Goal: Task Accomplishment & Management: Complete application form

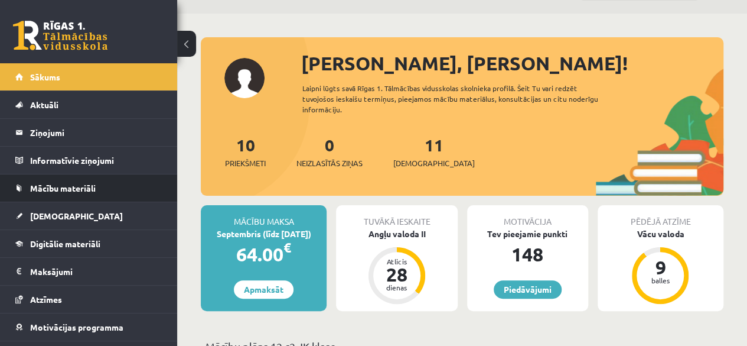
scroll to position [59, 0]
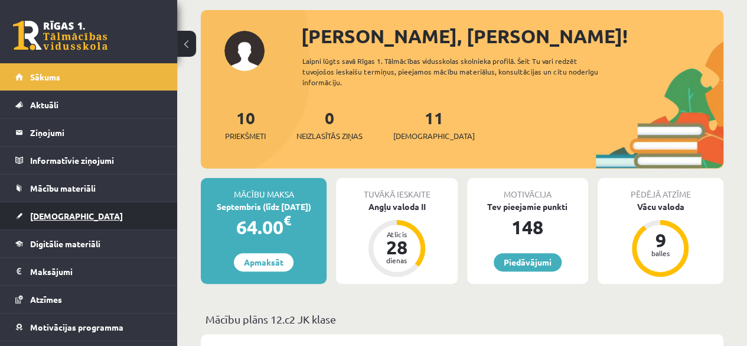
click at [100, 218] on link "[DEMOGRAPHIC_DATA]" at bounding box center [88, 215] width 147 height 27
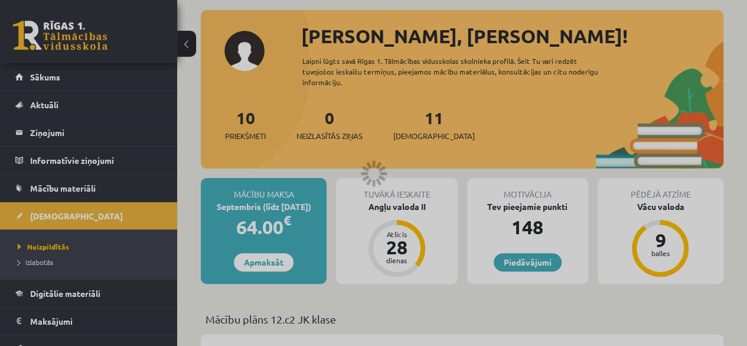
click at [486, 222] on div at bounding box center [373, 173] width 747 height 346
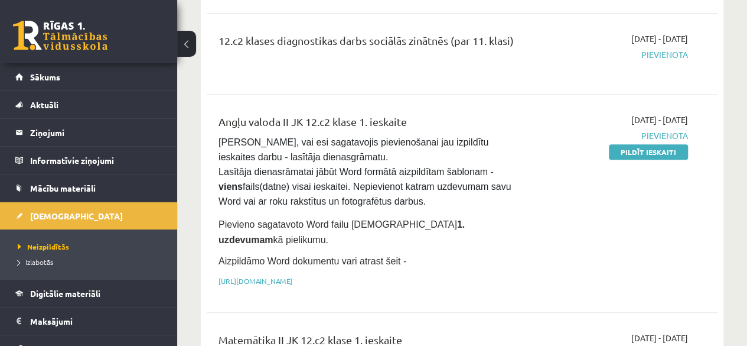
scroll to position [236, 0]
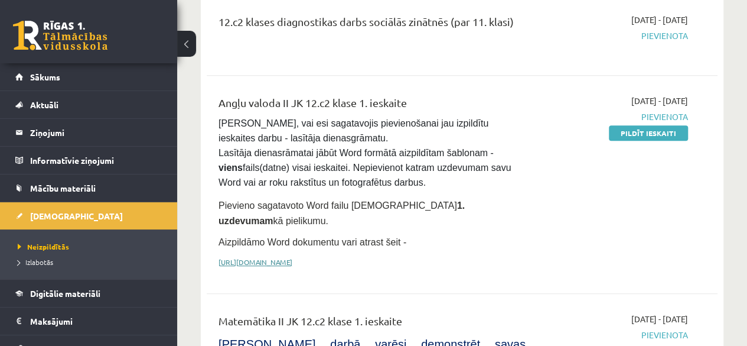
click at [292, 257] on link "[URL][DOMAIN_NAME]" at bounding box center [256, 261] width 74 height 9
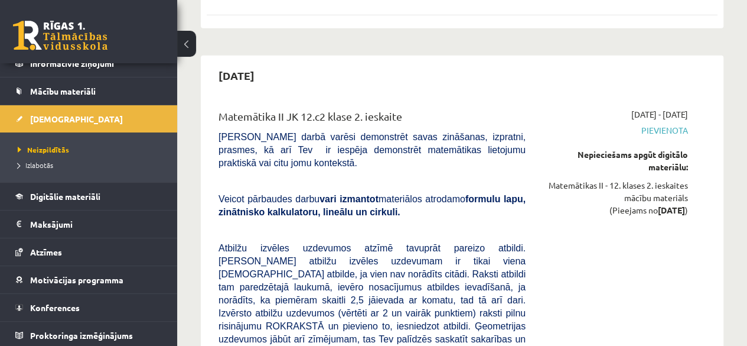
scroll to position [1595, 0]
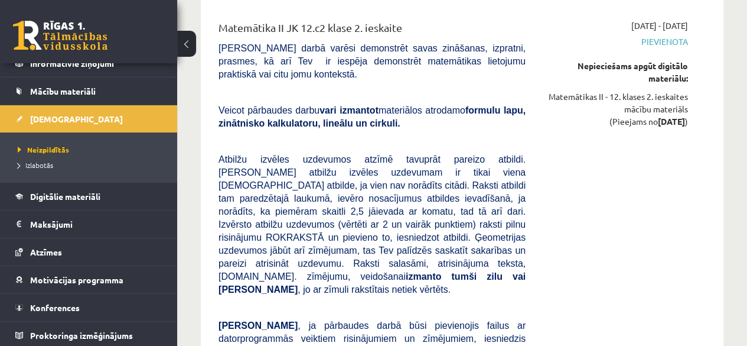
click at [323, 154] on span "Atbilžu izvēles uzdevumos atzīmē tavuprāt pareizo atbildi. Katram atbilžu izvēl…" at bounding box center [372, 224] width 307 height 140
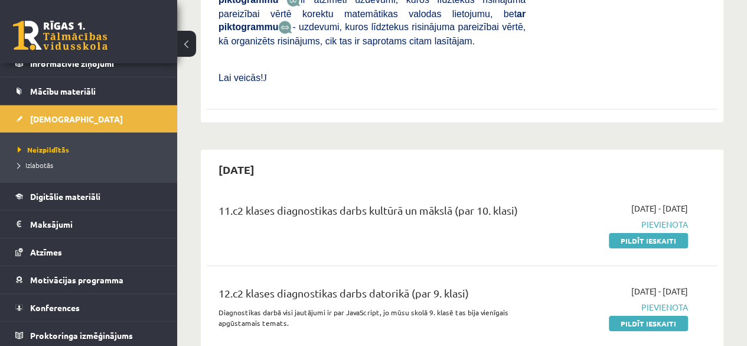
scroll to position [2009, 0]
drag, startPoint x: 617, startPoint y: 120, endPoint x: 435, endPoint y: 59, distance: 191.9
click at [617, 233] on link "Pildīt ieskaiti" at bounding box center [648, 240] width 79 height 15
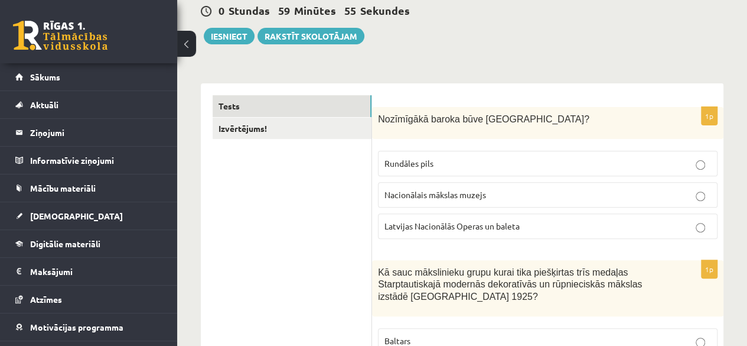
scroll to position [118, 0]
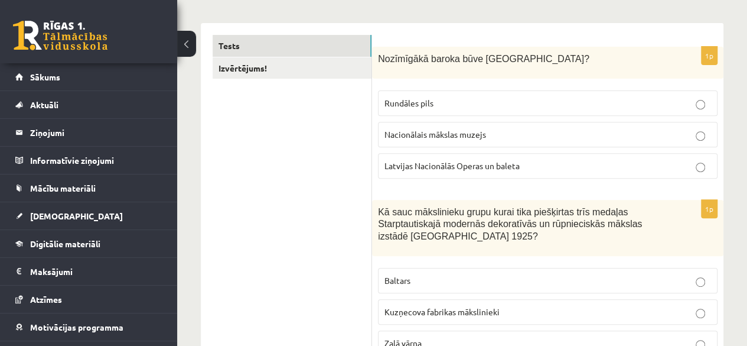
click at [473, 108] on p "Rundāles pils" at bounding box center [548, 103] width 327 height 12
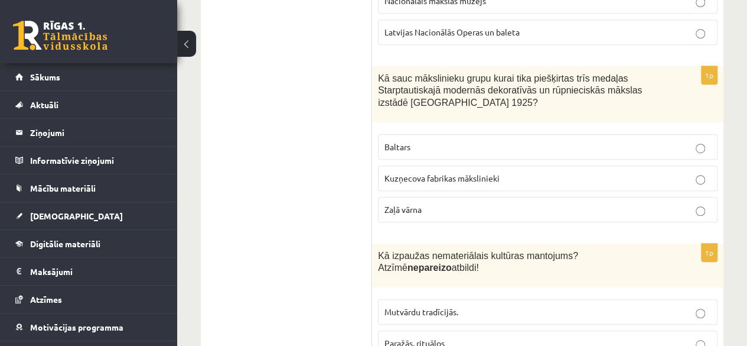
scroll to position [295, 0]
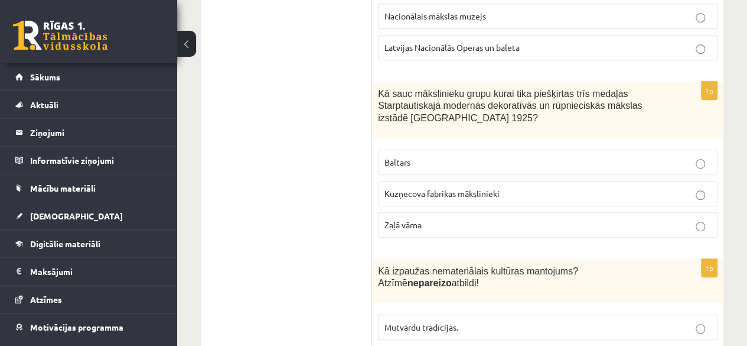
click at [445, 165] on p "Baltars" at bounding box center [548, 162] width 327 height 12
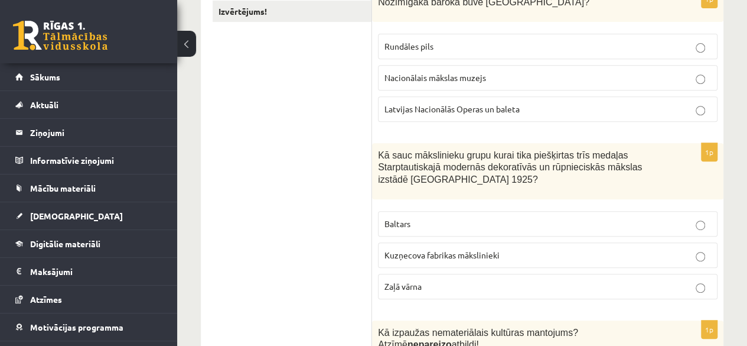
scroll to position [118, 0]
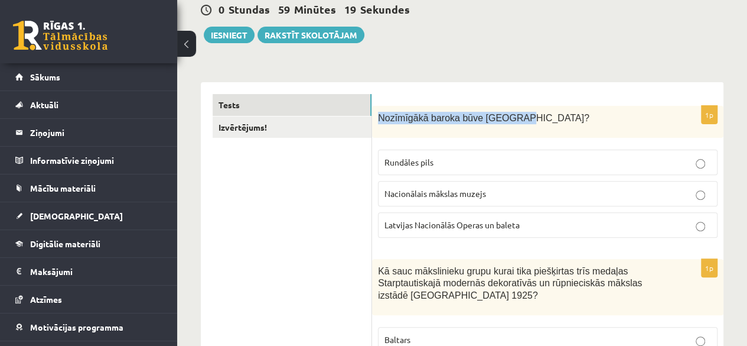
drag, startPoint x: 509, startPoint y: 121, endPoint x: 380, endPoint y: 118, distance: 128.8
click at [380, 118] on p "Nozīmīgākā baroka būve Latvijā?" at bounding box center [518, 118] width 281 height 12
copy span "Nozīmīgākā baroka būve Latvijā?"
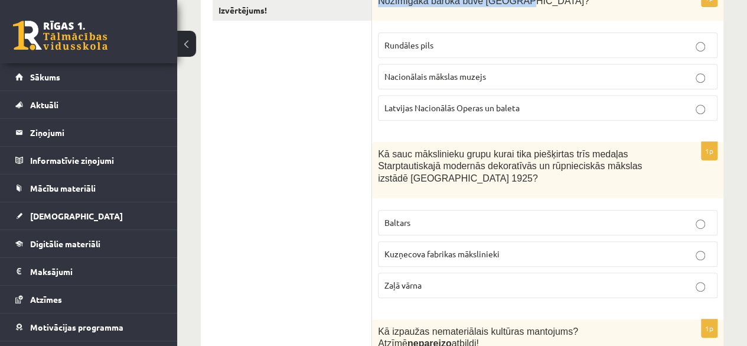
scroll to position [236, 0]
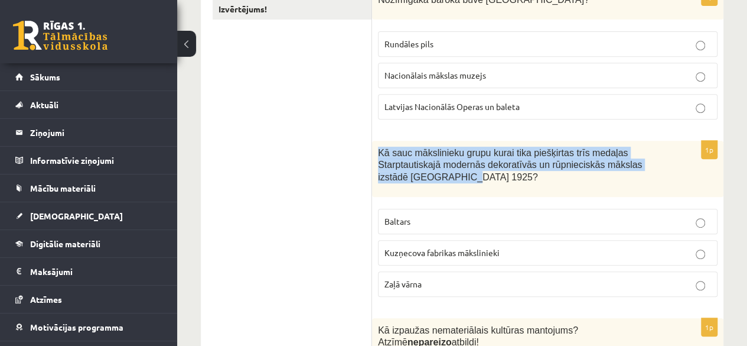
drag, startPoint x: 435, startPoint y: 178, endPoint x: 378, endPoint y: 153, distance: 62.4
click at [378, 153] on p "Kā sauc mākslinieku grupu kurai tika piešķirtas trīs medaļas Starptautiskajā mo…" at bounding box center [518, 165] width 281 height 37
copy span "Kā sauc mākslinieku grupu kurai tika piešķirtas trīs medaļas Starptautiskajā mo…"
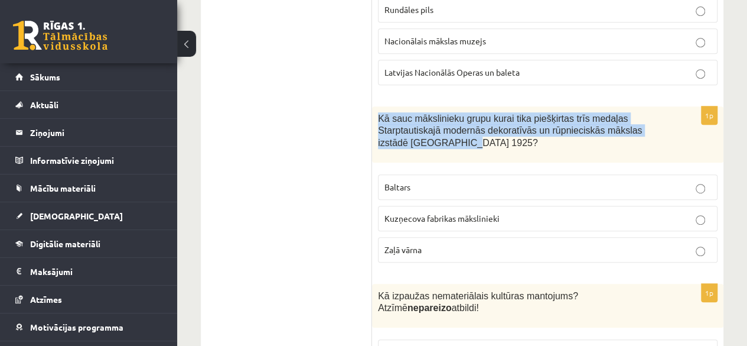
scroll to position [295, 0]
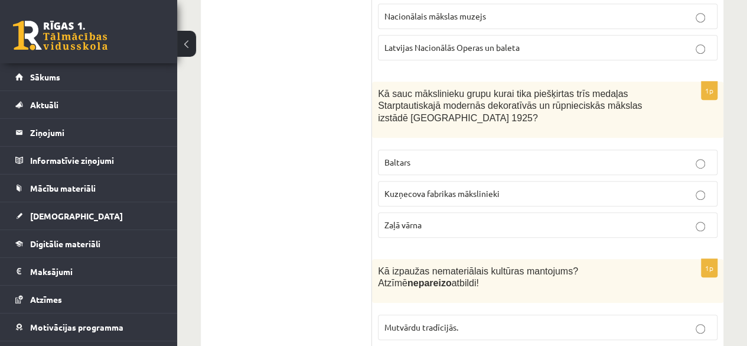
click at [519, 192] on p "Kuzņecova fabrikas mākslinieki" at bounding box center [548, 193] width 327 height 12
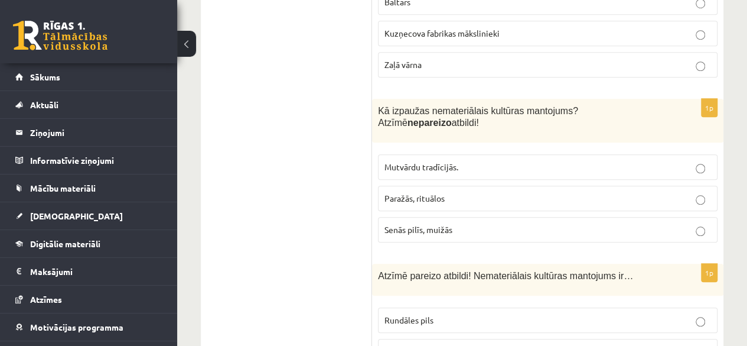
scroll to position [473, 0]
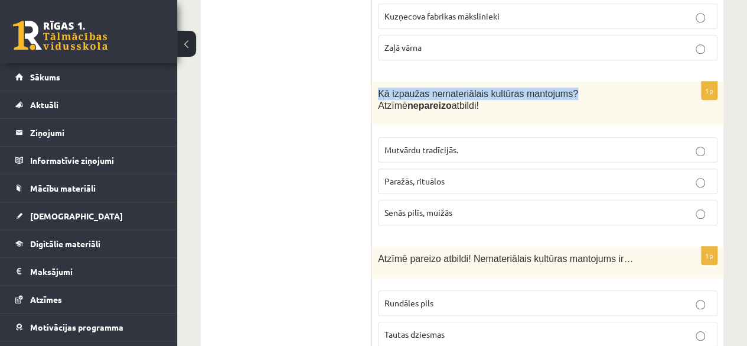
drag, startPoint x: 390, startPoint y: 95, endPoint x: 558, endPoint y: 87, distance: 168.0
click at [558, 89] on span "Kā izpaužas nemateriālais kultūras mantojums? Atzīmē nepareizo atbildi!" at bounding box center [478, 100] width 200 height 22
copy span "Kā izpaužas nemateriālais kultūras mantojums?"
click at [470, 206] on p "Senās pilīs, muižās" at bounding box center [548, 212] width 327 height 12
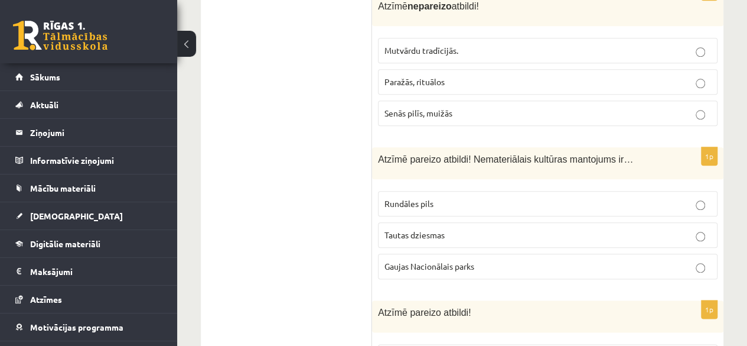
scroll to position [591, 0]
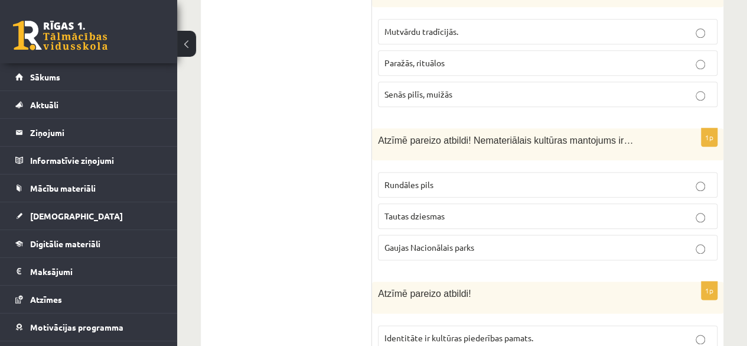
click at [445, 210] on p "Tautas dziesmas" at bounding box center [548, 216] width 327 height 12
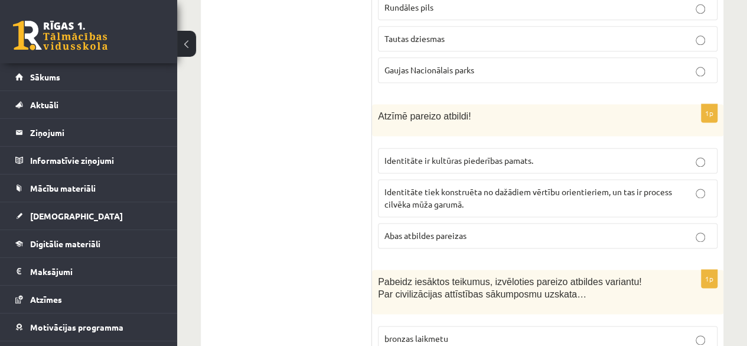
scroll to position [827, 0]
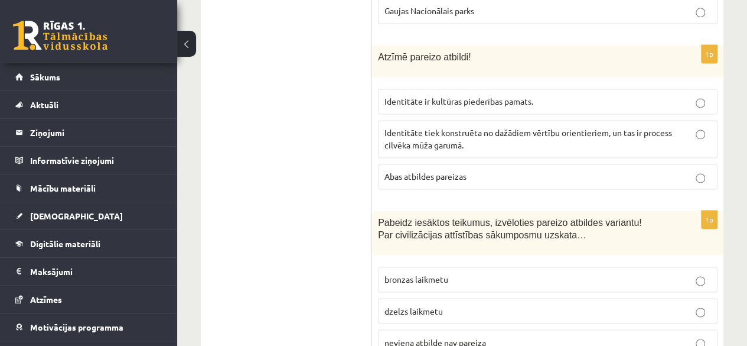
click at [483, 170] on p "Abas atbildes pareizas" at bounding box center [548, 176] width 327 height 12
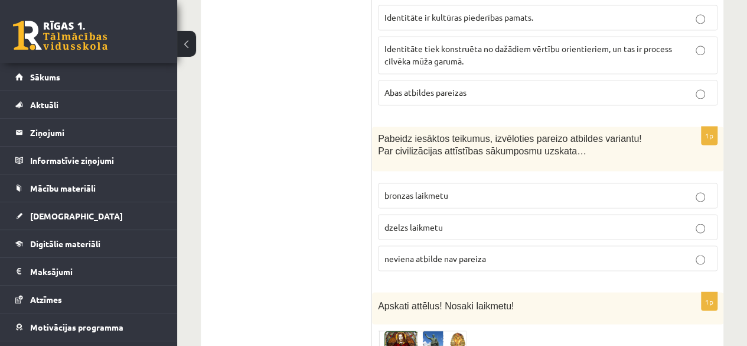
scroll to position [945, 0]
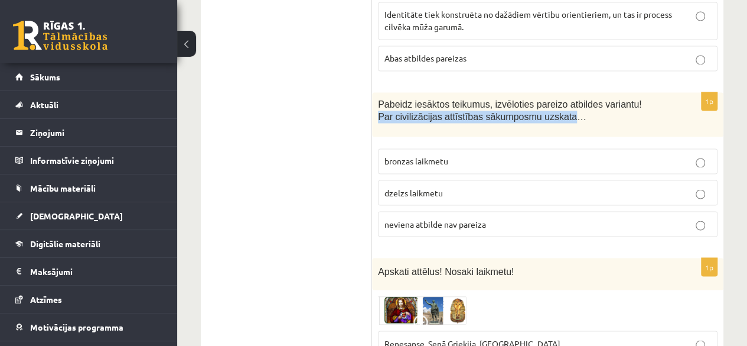
drag, startPoint x: 619, startPoint y: 86, endPoint x: 540, endPoint y: 102, distance: 80.9
click at [540, 102] on span "Pabeidz iesāktos teikumus, izvēloties pareizo atbildes variantu! Par civilizāci…" at bounding box center [509, 110] width 263 height 22
copy span "Par civilizācijas attīstības sākumposmu uzskata"
click at [445, 218] on span "neviena atbilde nav pareiza" at bounding box center [436, 223] width 102 height 11
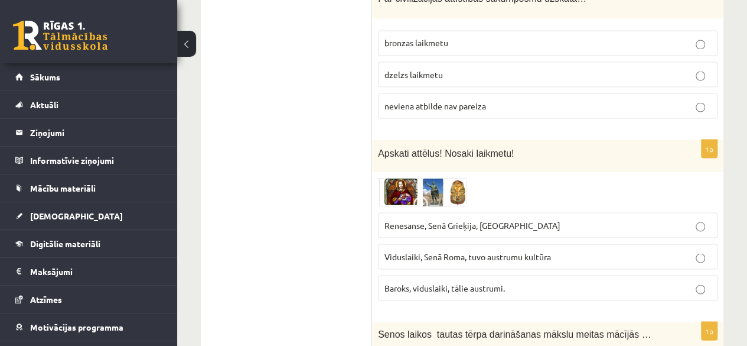
scroll to position [1122, 0]
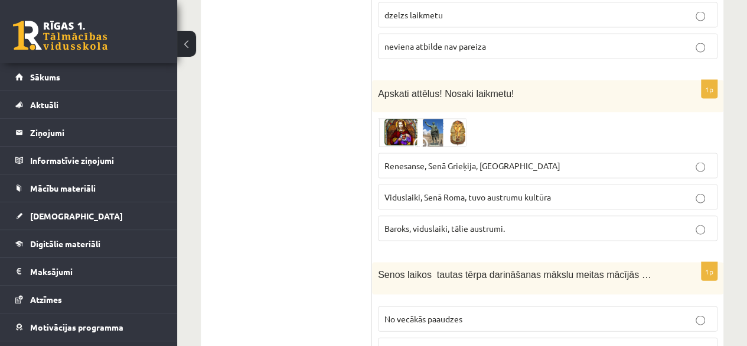
click at [448, 160] on span "Renesanse, Senā Grieķija, Ēģipte" at bounding box center [473, 165] width 176 height 11
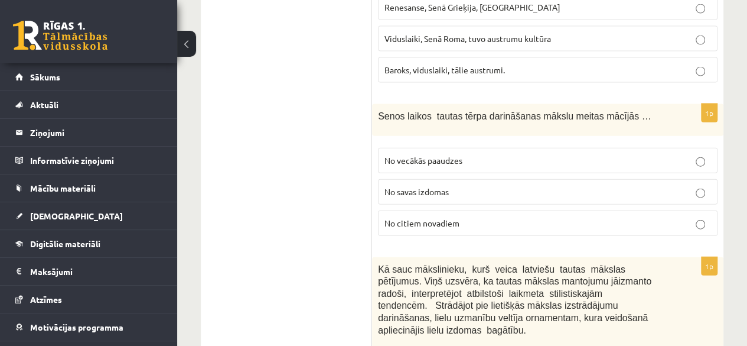
scroll to position [1300, 0]
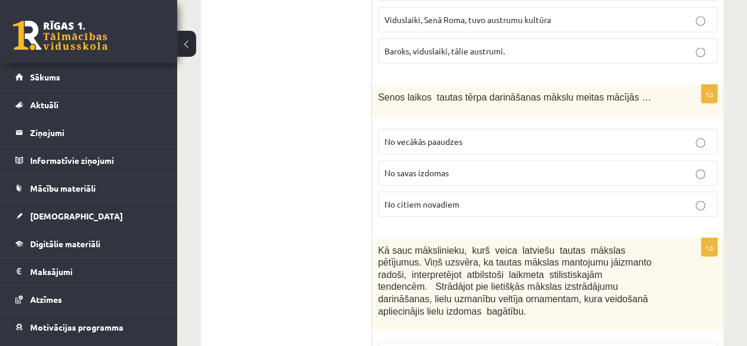
click at [418, 136] on span "No vecākās paaudzes" at bounding box center [424, 141] width 78 height 11
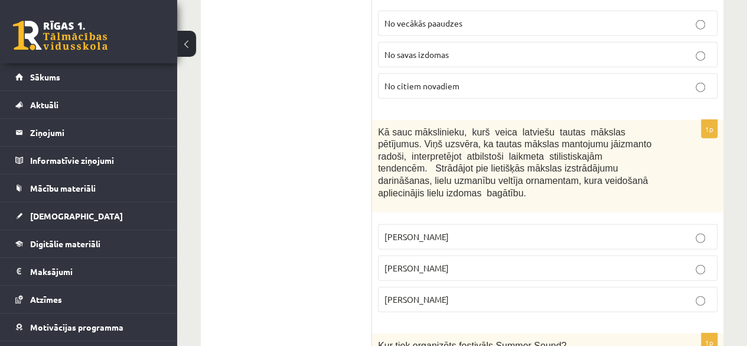
scroll to position [1477, 0]
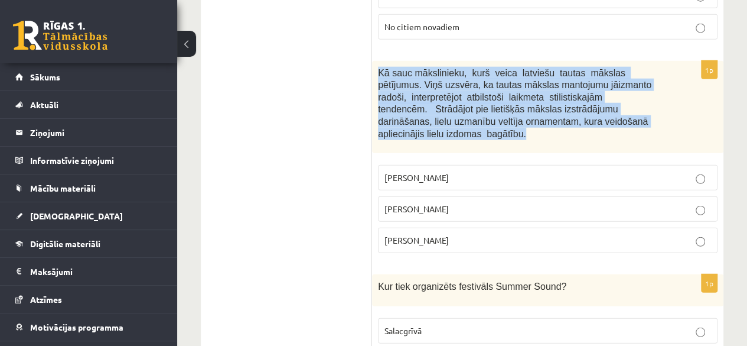
drag, startPoint x: 376, startPoint y: 51, endPoint x: 639, endPoint y: 100, distance: 266.7
click at [639, 100] on div "Kā sauc mākslinieku, kurš veica latviešu tautas mākslas pētījumus. Viņš uzsvēra…" at bounding box center [548, 107] width 352 height 93
copy span "Kā sauc mākslinieku, kurš veica latviešu tautas mākslas pētījumus. Viņš uzsvēra…"
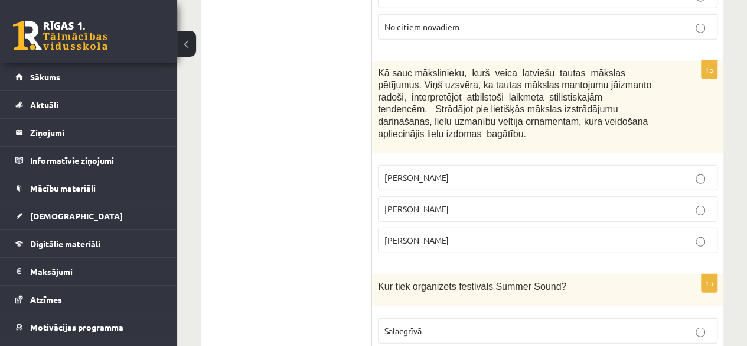
click at [424, 171] on p "Ansis Cīrulis" at bounding box center [548, 177] width 327 height 12
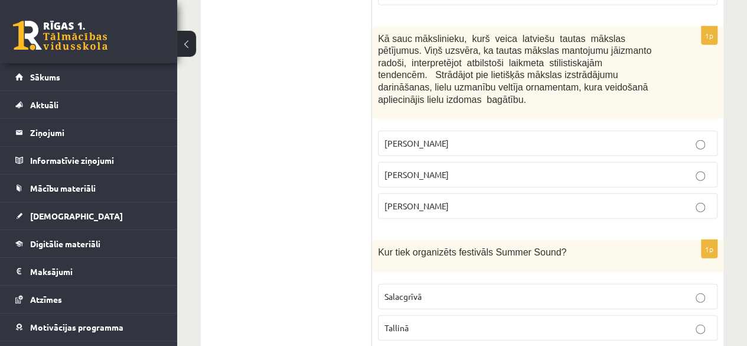
scroll to position [1536, 0]
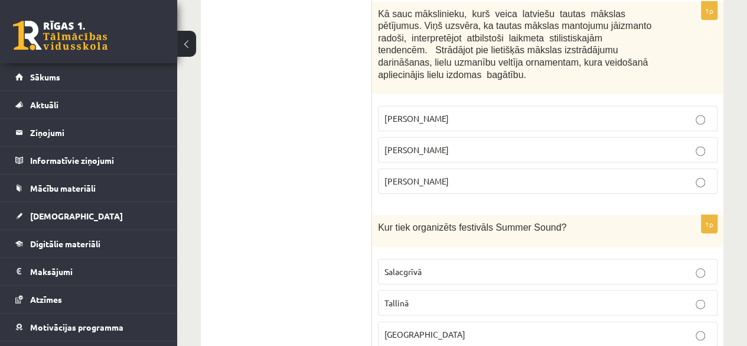
click at [416, 175] on span "Rihards Zariņš" at bounding box center [417, 180] width 64 height 11
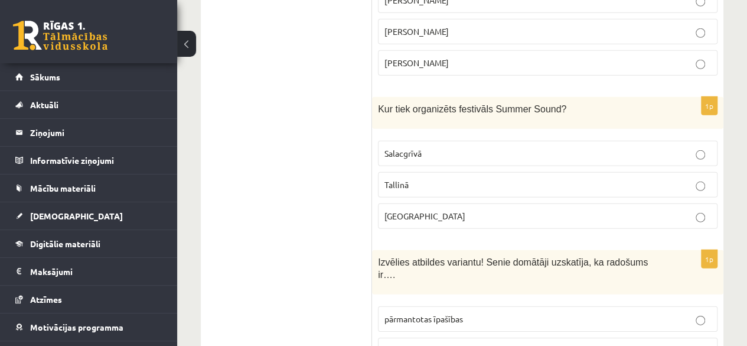
click at [416, 210] on p "Liepājā" at bounding box center [548, 216] width 327 height 12
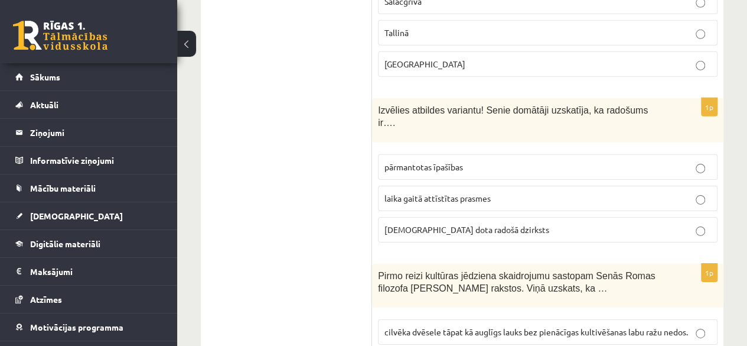
scroll to position [1831, 0]
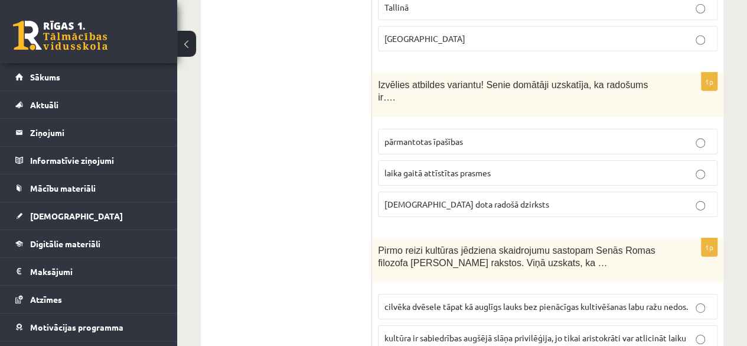
click at [417, 191] on label "dieva dota radošā dzirksts" at bounding box center [548, 203] width 340 height 25
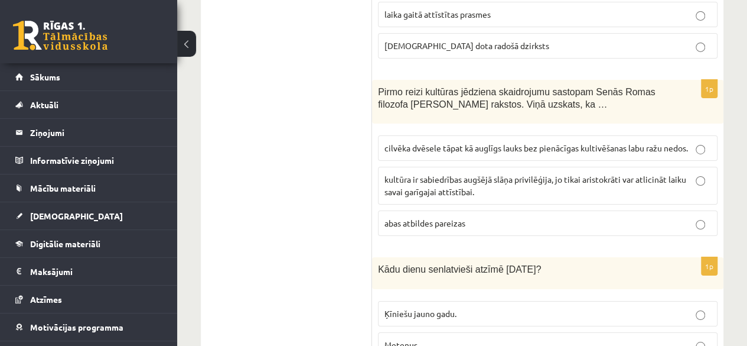
scroll to position [2009, 0]
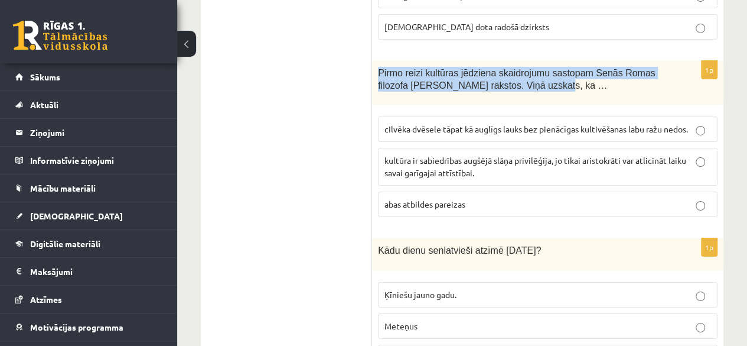
drag, startPoint x: 378, startPoint y: 21, endPoint x: 504, endPoint y: 38, distance: 127.6
click at [504, 61] on div "Pirmo reizi kultūras jēdziena skaidrojumu sastopam Senās Romas filozofa Ciceron…" at bounding box center [548, 83] width 352 height 44
copy span "Pirmo reizi kultūras jēdziena skaidrojumu sastopam Senās Romas filozofa Ciceron…"
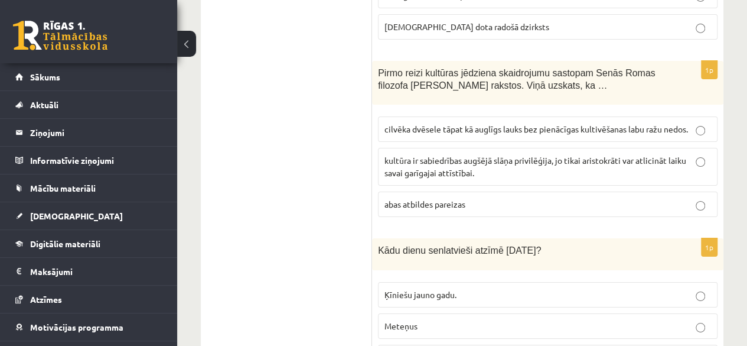
click at [408, 123] on p "cilvēka dvēsele tāpat kā auglīgs lauks bez pienācīgas kultivēšanas labu ražu ne…" at bounding box center [548, 129] width 327 height 12
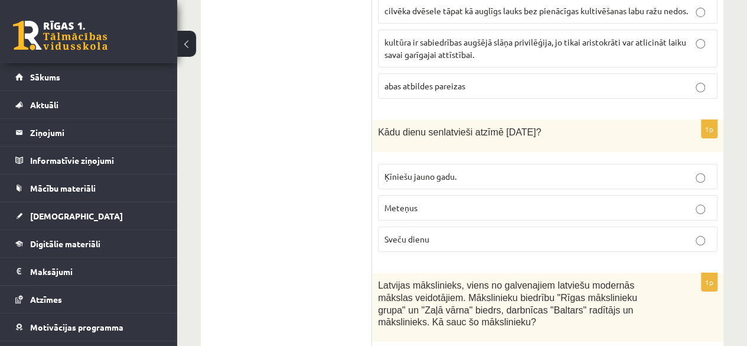
drag, startPoint x: 547, startPoint y: 76, endPoint x: 377, endPoint y: 79, distance: 170.2
click at [377, 120] on div "Kādu dienu senlatvieši atzīmē 2.februārī?" at bounding box center [548, 136] width 352 height 32
copy span "Kādu dienu senlatvieši atzīmē 2.februārī?"
click at [528, 233] on p "Sveču dienu" at bounding box center [548, 239] width 327 height 12
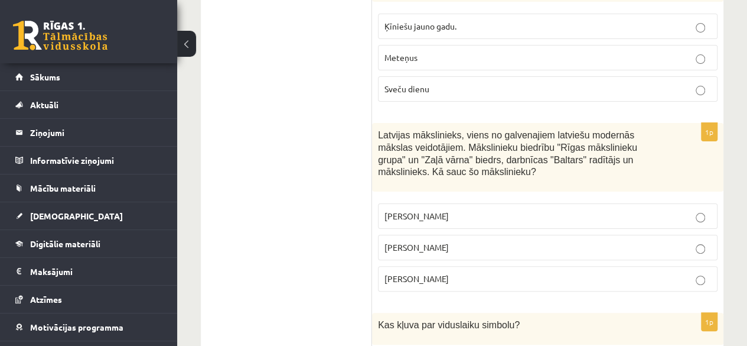
scroll to position [2304, 0]
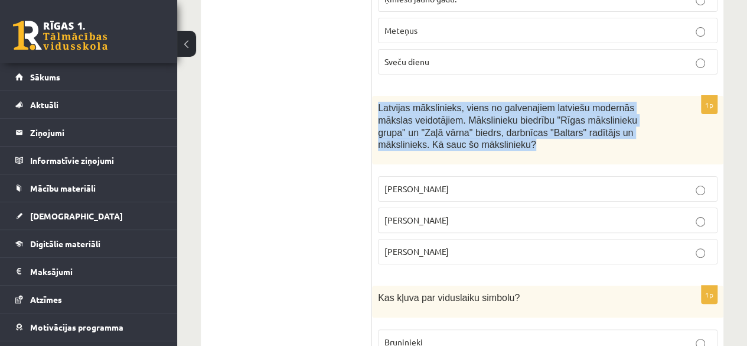
drag, startPoint x: 393, startPoint y: 85, endPoint x: 376, endPoint y: 54, distance: 35.7
click at [376, 96] on div "Latvijas mākslinieks, viens no galvenajiem latviešu modernās mākslas veidotājie…" at bounding box center [548, 130] width 352 height 69
copy span "Latvijas mākslinieks, viens no galvenajiem latviešu modernās mākslas veidotājie…"
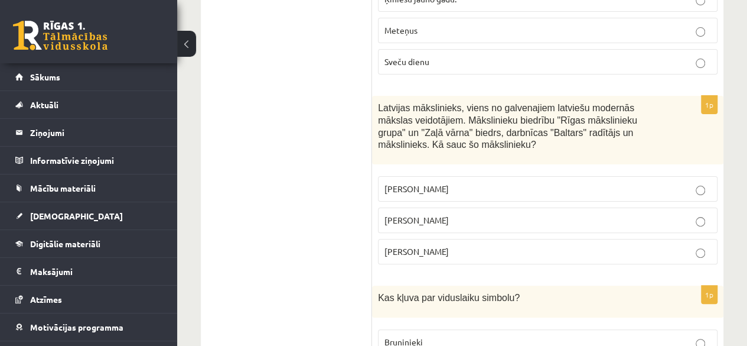
click at [395, 214] on span "Romāns Suta" at bounding box center [417, 219] width 64 height 11
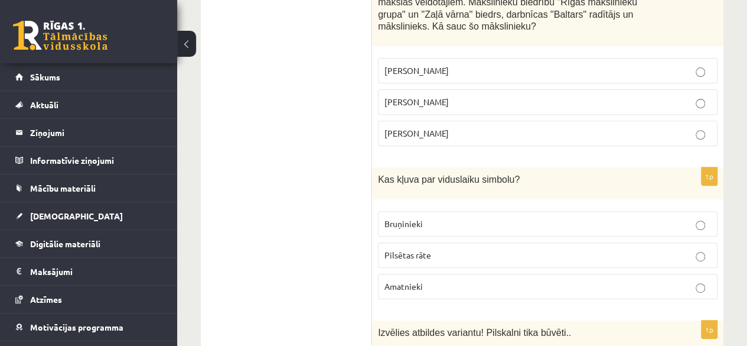
click at [414, 217] on p "Bruņinieki" at bounding box center [548, 223] width 327 height 12
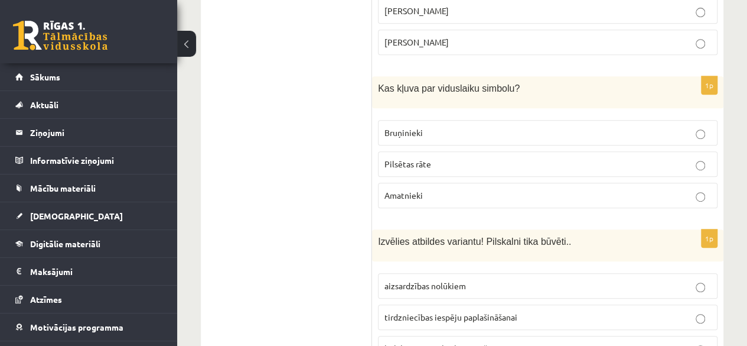
scroll to position [2481, 0]
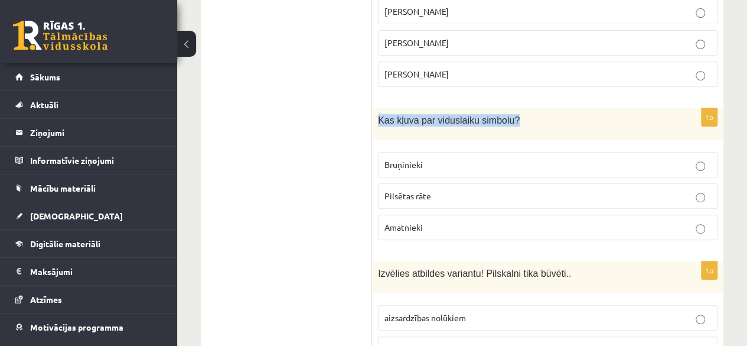
drag, startPoint x: 483, startPoint y: 64, endPoint x: 376, endPoint y: 66, distance: 107.5
click at [376, 108] on div "Kas kļuva par viduslaiku simbolu?" at bounding box center [548, 124] width 352 height 32
copy span "Kas kļuva par viduslaiku simbolu?"
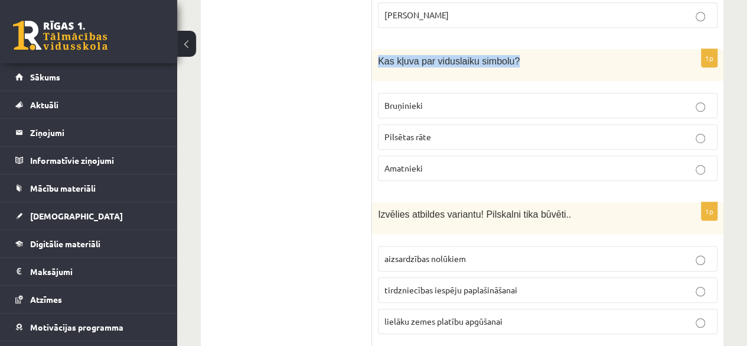
scroll to position [2599, 0]
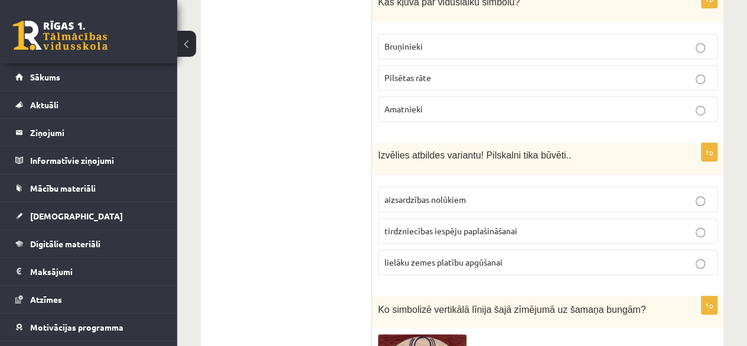
click at [508, 193] on p "aizsardzības nolūkiem" at bounding box center [548, 199] width 327 height 12
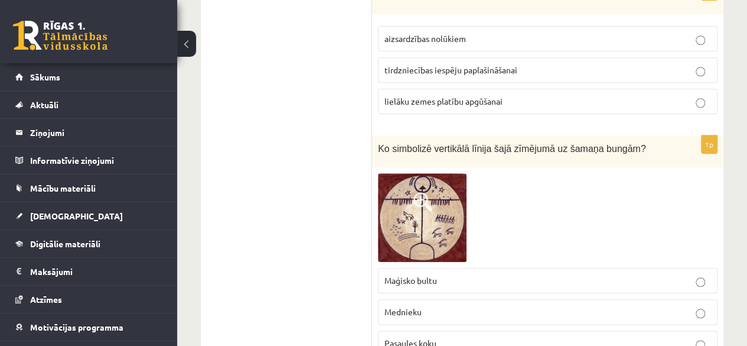
scroll to position [2777, 0]
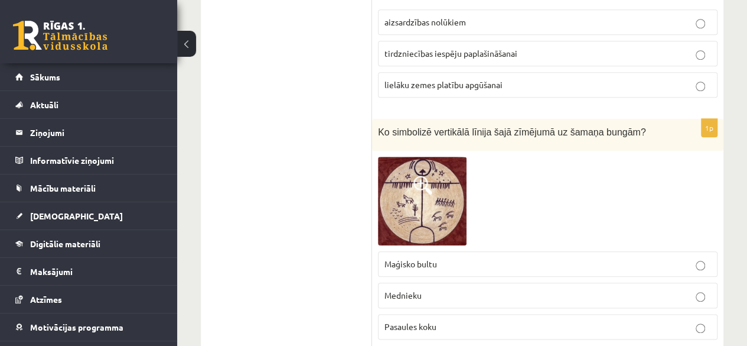
click at [424, 314] on label "Pasaules koku" at bounding box center [548, 326] width 340 height 25
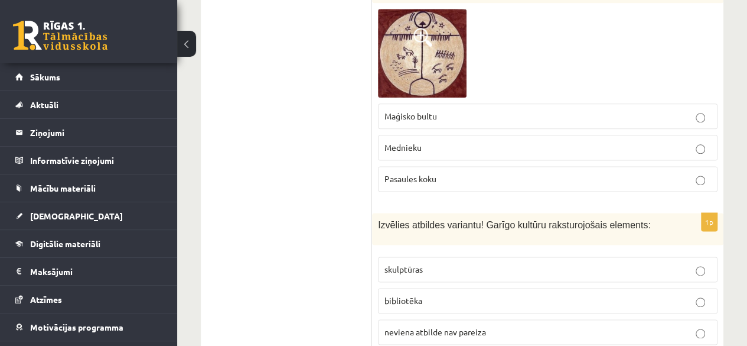
scroll to position [2836, 0]
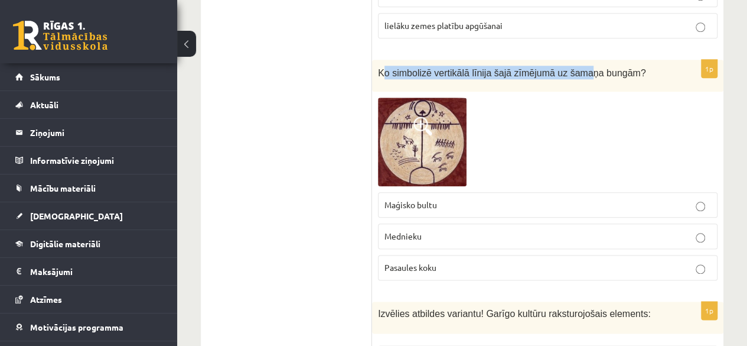
drag, startPoint x: 383, startPoint y: 15, endPoint x: 571, endPoint y: 29, distance: 188.4
click at [571, 60] on div "Ko simbolizē vertikālā līnija šajā zīmējumā uz šamaņa bungām?" at bounding box center [548, 76] width 352 height 32
click at [404, 66] on p "Ko simbolizē vertikālā līnija šajā zīmējumā uz šamaņa bungām?" at bounding box center [518, 73] width 281 height 14
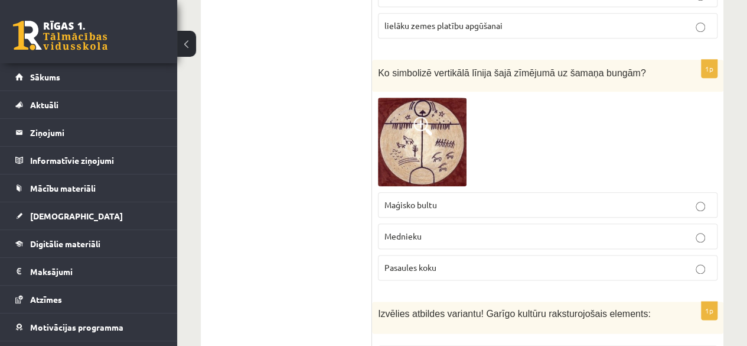
drag, startPoint x: 365, startPoint y: 15, endPoint x: 618, endPoint y: 18, distance: 252.9
click at [644, 97] on div at bounding box center [548, 141] width 340 height 89
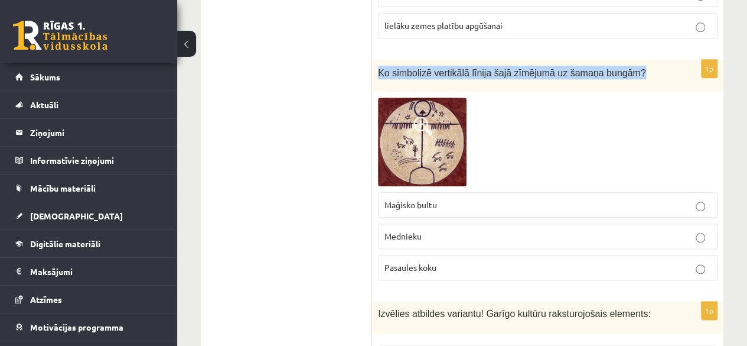
drag, startPoint x: 624, startPoint y: 15, endPoint x: 376, endPoint y: 9, distance: 248.2
click at [376, 60] on div "Ko simbolizē vertikālā līnija šajā zīmējumā uz šamaņa bungām?" at bounding box center [548, 76] width 352 height 32
copy span "Ko simbolizē vertikālā līnija šajā zīmējumā uz šamaņa bungām?"
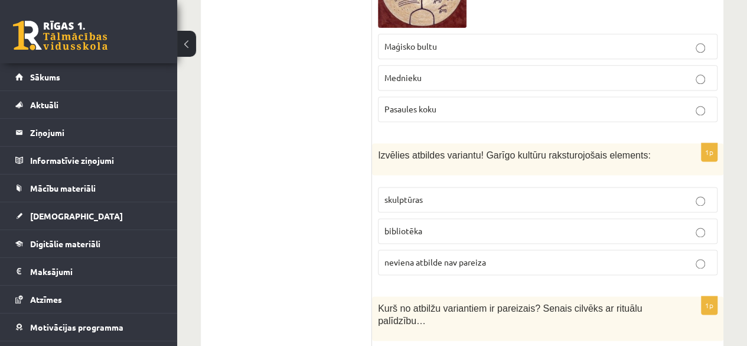
scroll to position [3013, 0]
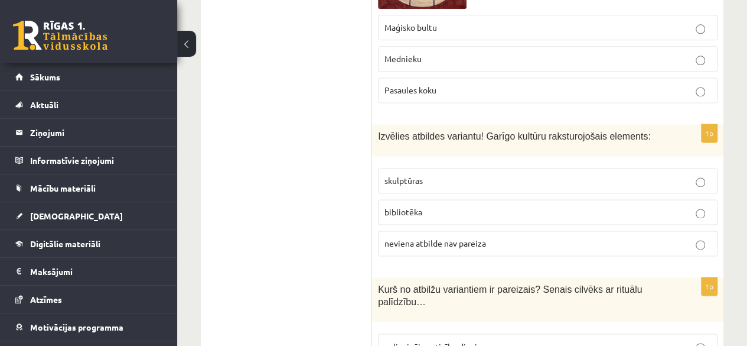
click at [453, 237] on span "neviena atbilde nav pareiza" at bounding box center [436, 242] width 102 height 11
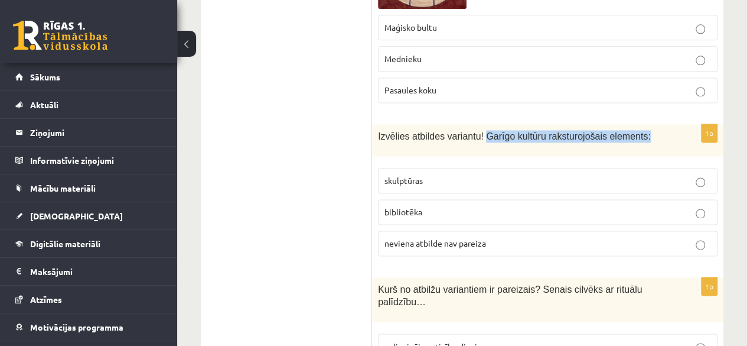
drag, startPoint x: 632, startPoint y: 80, endPoint x: 479, endPoint y: 83, distance: 153.6
click at [479, 130] on p "Izvēlies atbildes variantu! Garīgo kultūru raksturojošais elements:" at bounding box center [518, 136] width 281 height 12
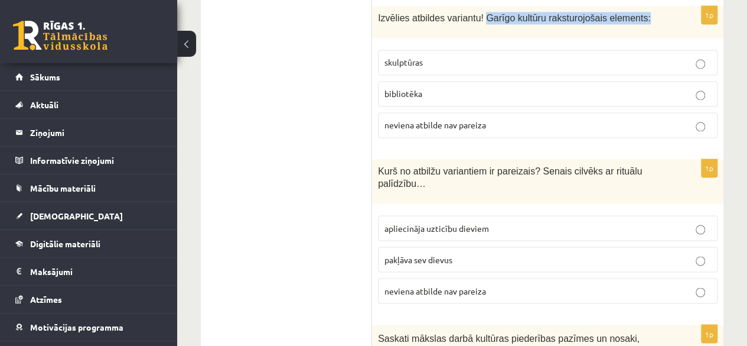
scroll to position [3190, 0]
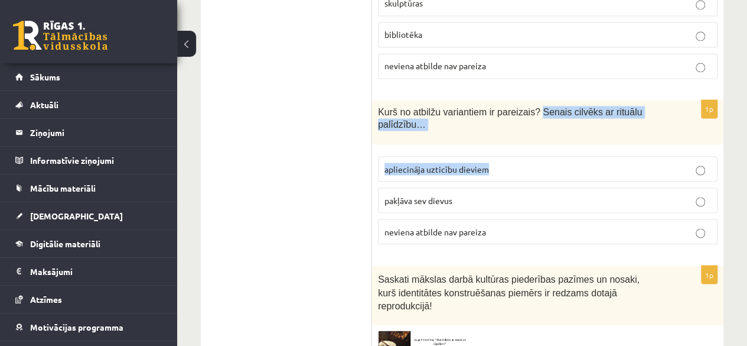
drag, startPoint x: 528, startPoint y: 54, endPoint x: 502, endPoint y: 106, distance: 58.7
click at [502, 106] on div "1p Kurš no atbilžu variantiem ir pareizais? Senais cilvēks ar rituālu palīdzību…" at bounding box center [548, 177] width 352 height 154
click at [516, 162] on p "apliecināja uzticību dieviem" at bounding box center [548, 168] width 327 height 12
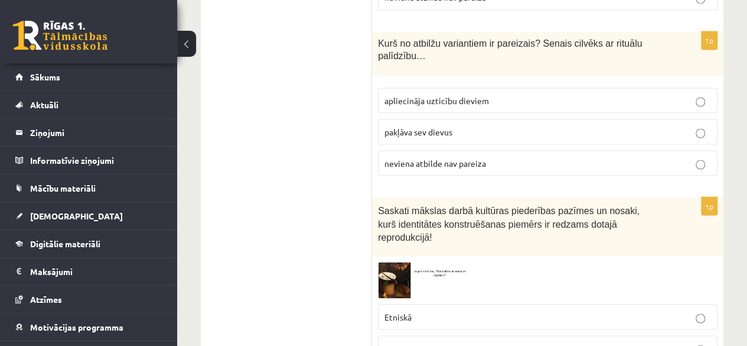
scroll to position [3318, 0]
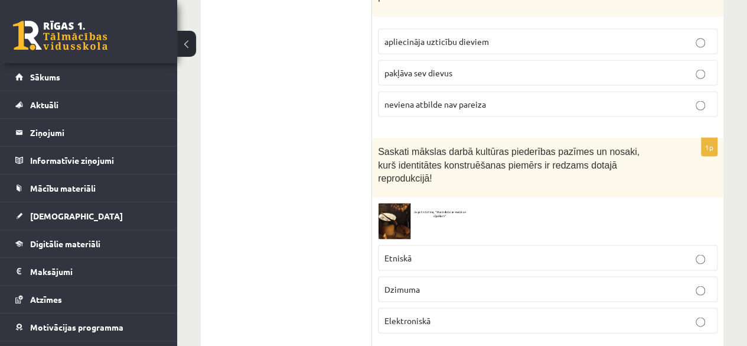
click at [450, 203] on img at bounding box center [422, 221] width 89 height 36
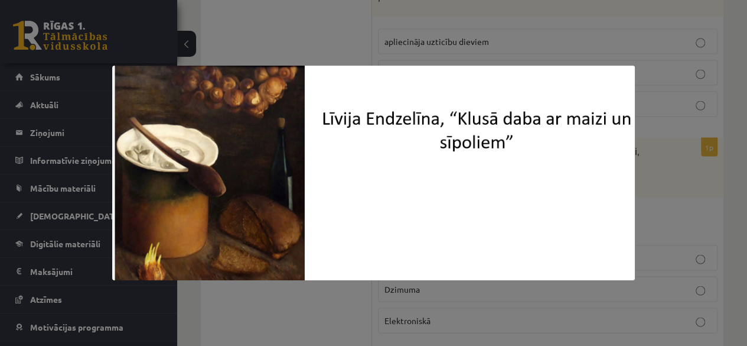
click at [663, 158] on div at bounding box center [373, 173] width 747 height 346
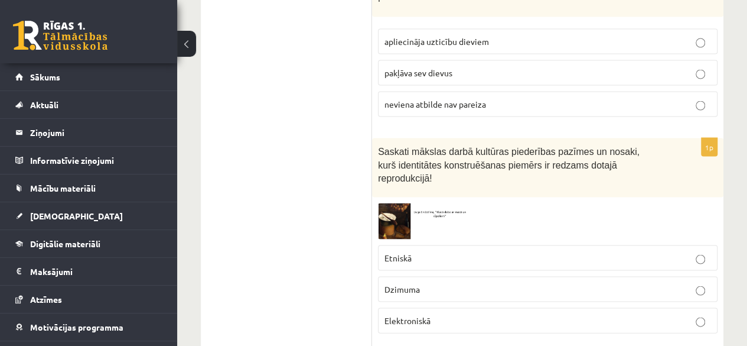
click at [442, 203] on img at bounding box center [422, 221] width 89 height 36
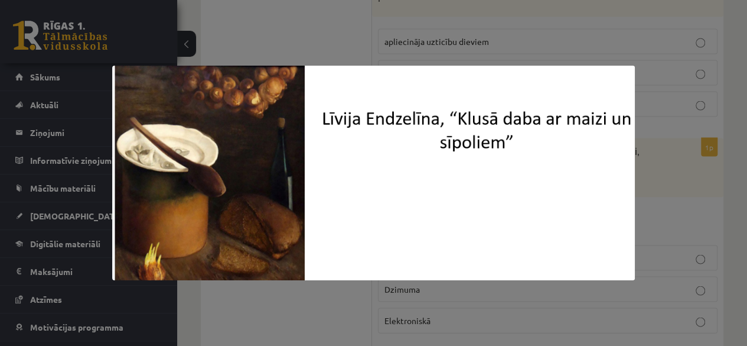
click at [662, 155] on div at bounding box center [373, 173] width 747 height 346
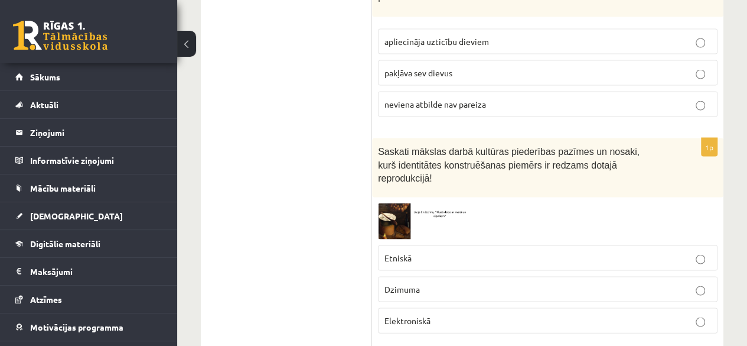
click at [450, 251] on p "Etniskā" at bounding box center [548, 257] width 327 height 12
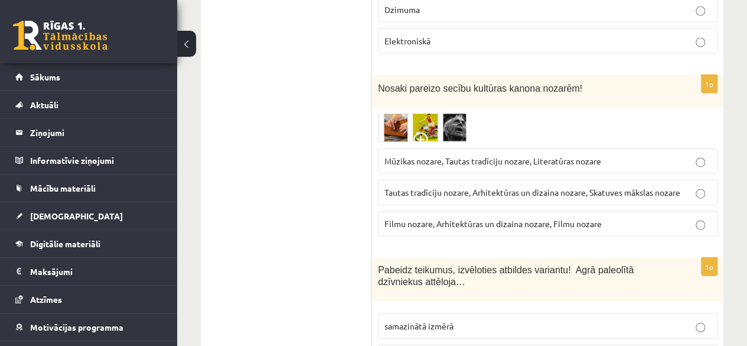
scroll to position [3554, 0]
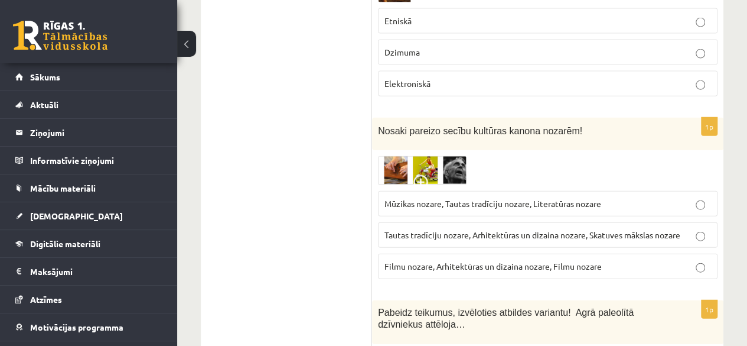
click at [425, 156] on img at bounding box center [422, 170] width 89 height 29
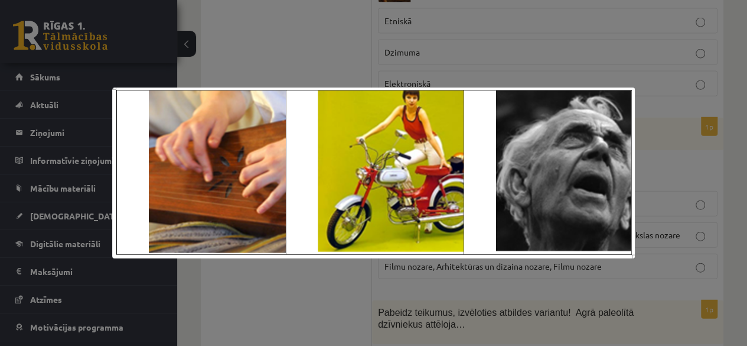
click at [352, 24] on div at bounding box center [373, 173] width 747 height 346
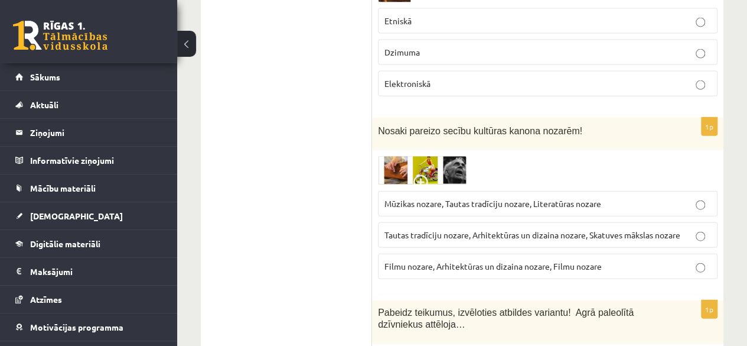
click at [425, 175] on span at bounding box center [423, 184] width 19 height 19
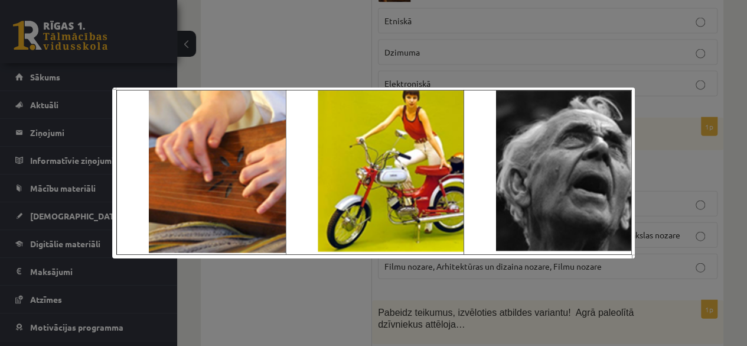
click at [332, 24] on div at bounding box center [373, 173] width 747 height 346
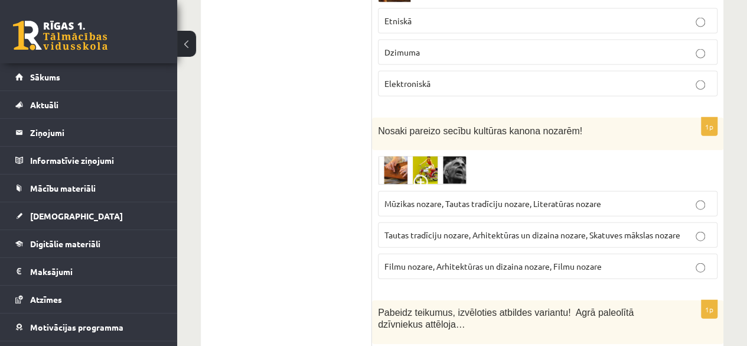
click at [429, 229] on span "Tautas tradīciju nozare, Arhitektūras un dizaina nozare, Skatuves mākslas nozare" at bounding box center [533, 234] width 296 height 11
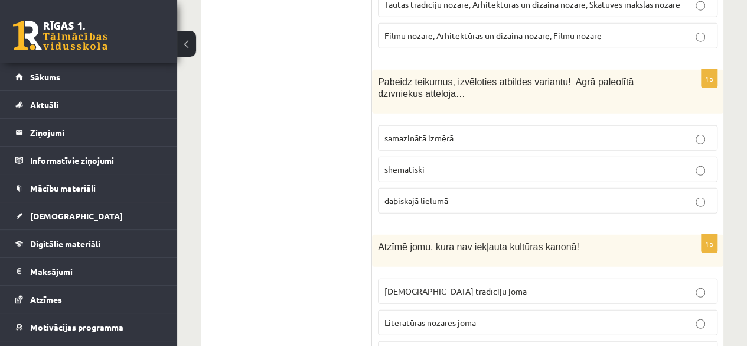
scroll to position [3731, 0]
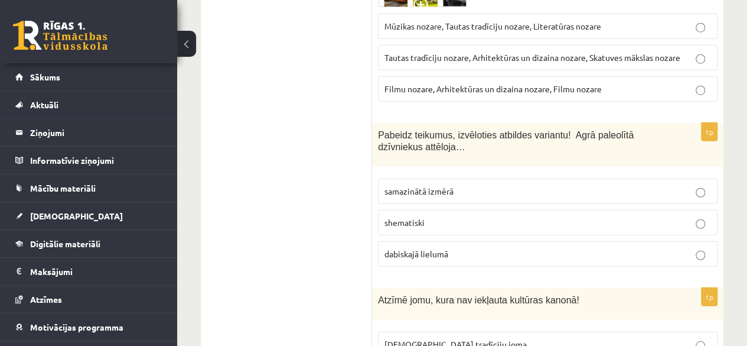
click at [431, 216] on p "shematiski" at bounding box center [548, 222] width 327 height 12
drag, startPoint x: 558, startPoint y: 60, endPoint x: 564, endPoint y: 75, distance: 16.5
click at [564, 129] on p "Pabeidz teikumus, izvēloties atbildes variantu! Agrā paleolītā dzīvniekus attēl…" at bounding box center [518, 141] width 281 height 24
click at [418, 241] on label "dabiskajā lielumā" at bounding box center [548, 253] width 340 height 25
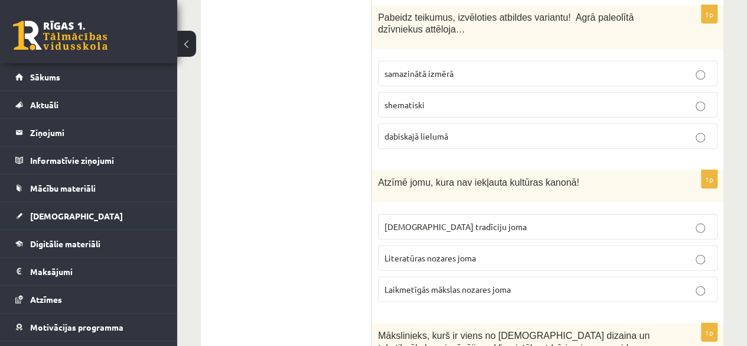
scroll to position [3849, 0]
click at [451, 282] on p "Laikmetīgās mākslas nozares joma" at bounding box center [548, 288] width 327 height 12
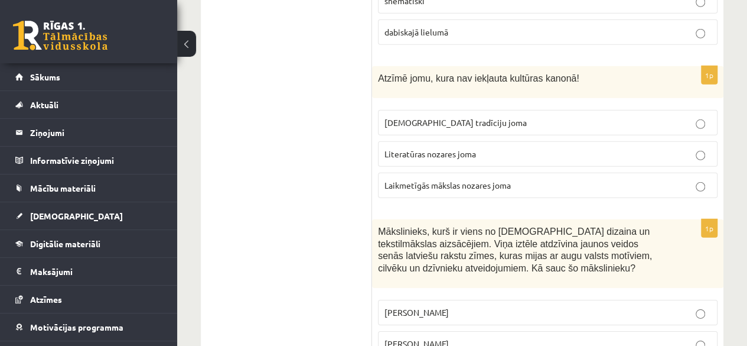
scroll to position [3909, 0]
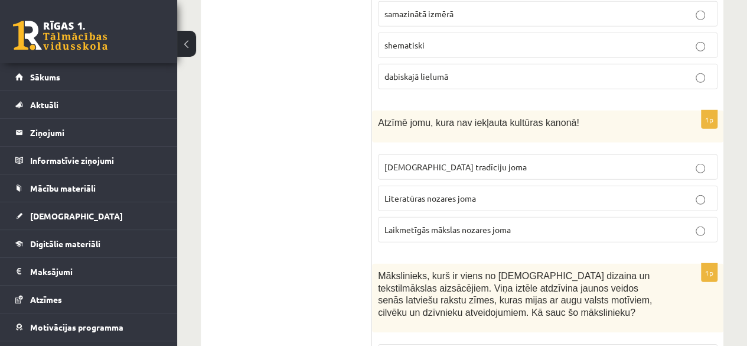
click at [514, 223] on p "Laikmetīgās mākslas nozares joma" at bounding box center [548, 229] width 327 height 12
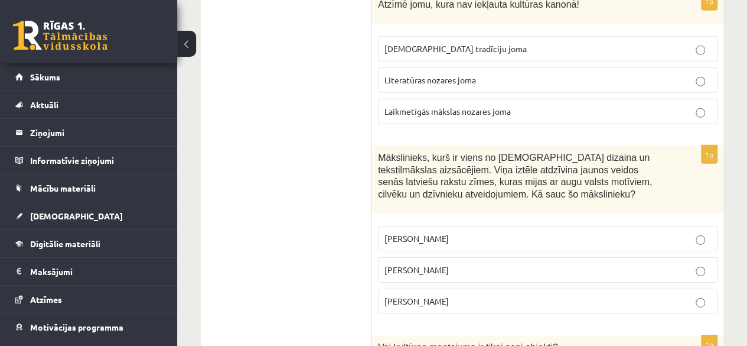
scroll to position [4086, 0]
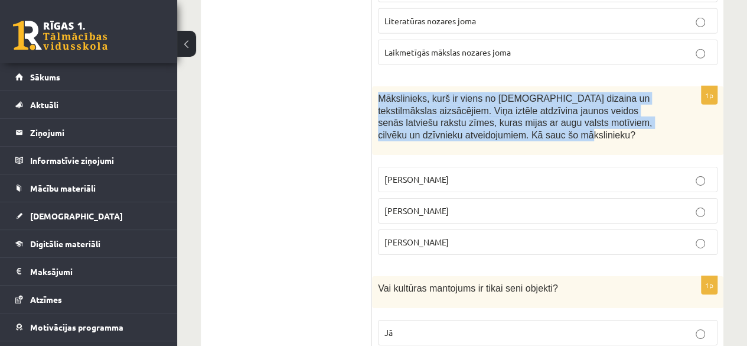
drag, startPoint x: 379, startPoint y: 19, endPoint x: 535, endPoint y: 56, distance: 160.2
click at [534, 92] on p "Mākslinieks, kurš ir viens no latviešu dizaina un tekstilmākslas aizsācējiem. V…" at bounding box center [518, 116] width 281 height 48
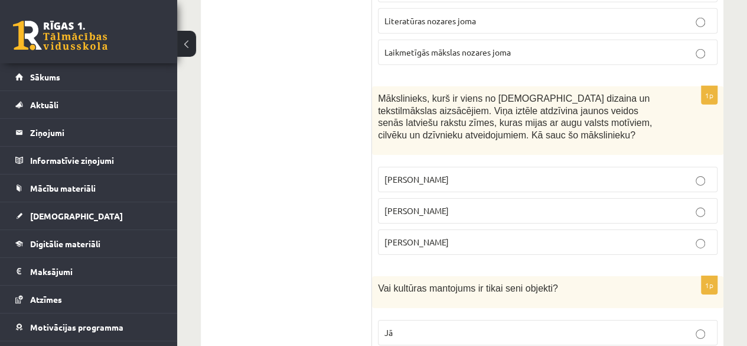
click at [417, 174] on span "Ansis Cīrulis" at bounding box center [417, 179] width 64 height 11
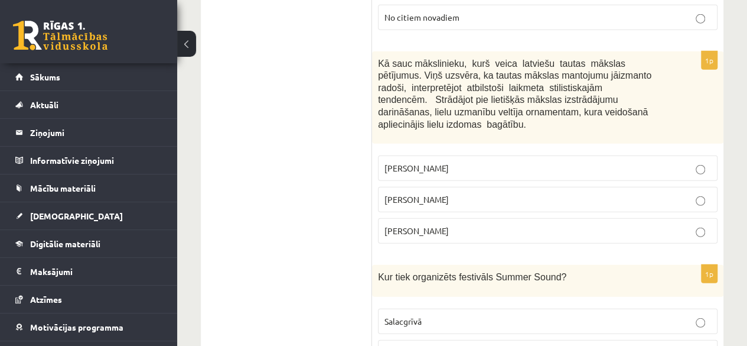
scroll to position [1427, 0]
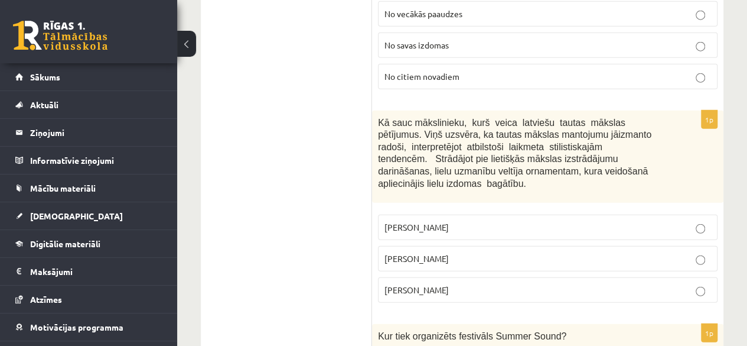
click at [404, 209] on fieldset "Ansis Cīrulis Jūlijs Madernieks Rihards Zariņš" at bounding box center [548, 257] width 340 height 97
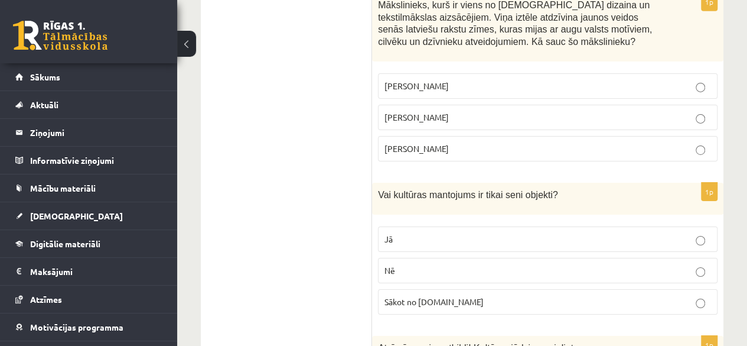
scroll to position [4204, 0]
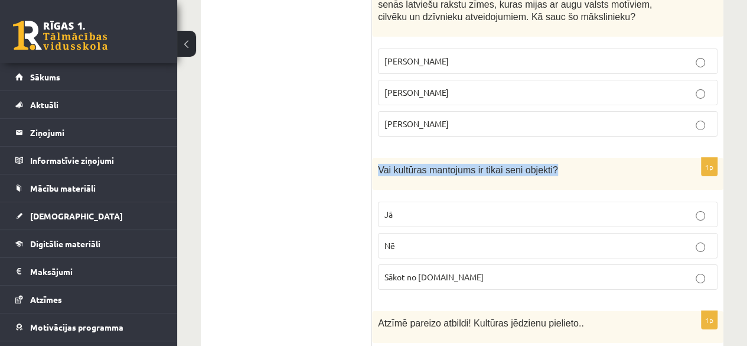
drag, startPoint x: 376, startPoint y: 92, endPoint x: 555, endPoint y: 87, distance: 178.5
click at [555, 158] on div "Vai kultūras mantojums ir tikai seni objekti?" at bounding box center [548, 174] width 352 height 32
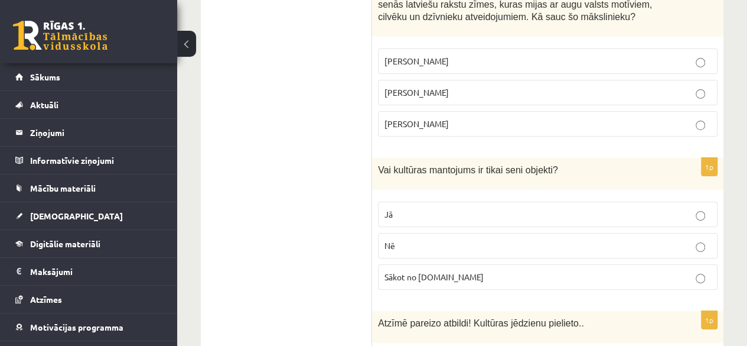
click at [430, 239] on p "Nē" at bounding box center [548, 245] width 327 height 12
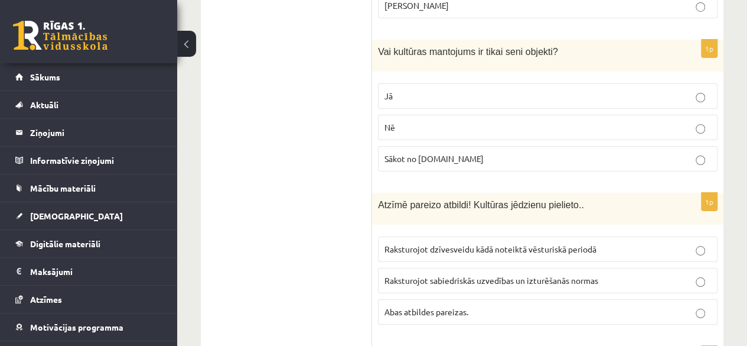
scroll to position [4381, 0]
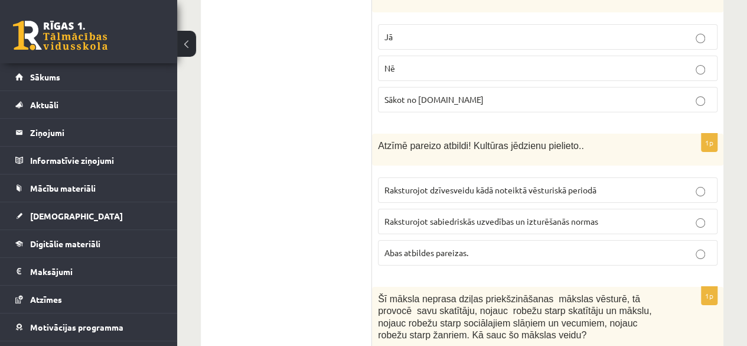
click at [483, 246] on p "Abas atbildes pareizas." at bounding box center [548, 252] width 327 height 12
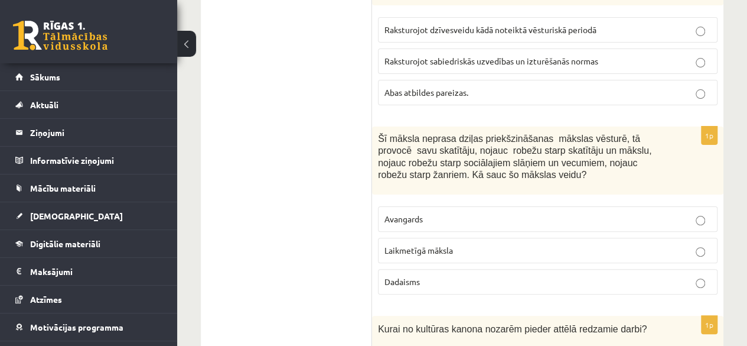
scroll to position [4558, 0]
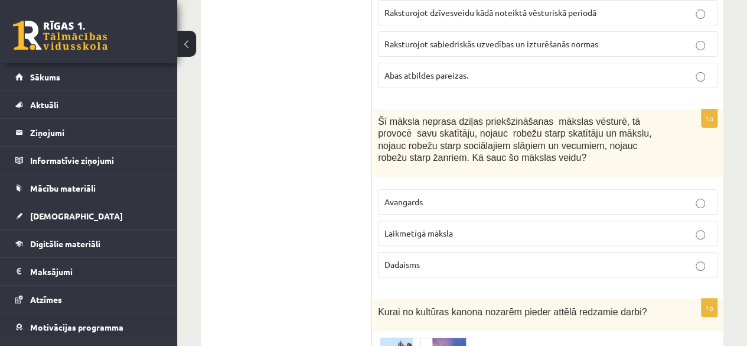
drag, startPoint x: 369, startPoint y: 141, endPoint x: 335, endPoint y: 129, distance: 36.2
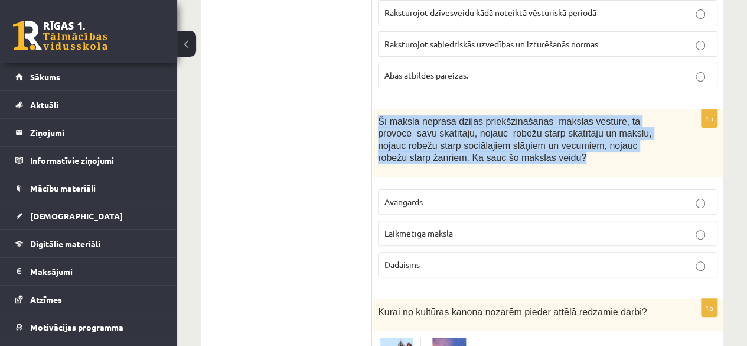
drag, startPoint x: 470, startPoint y: 76, endPoint x: 375, endPoint y: 37, distance: 103.3
click at [375, 109] on div "Šī māksla neprasa dziļas priekšzināšanas mākslas vēsturē, tā provocē savu skatī…" at bounding box center [548, 143] width 352 height 69
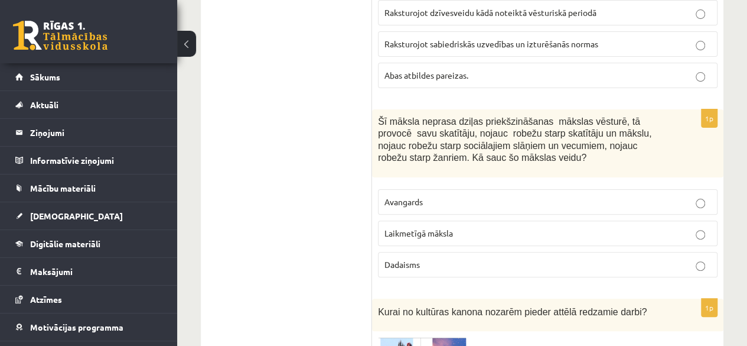
click at [419, 227] on span "Laikmetīgā māksla" at bounding box center [419, 232] width 69 height 11
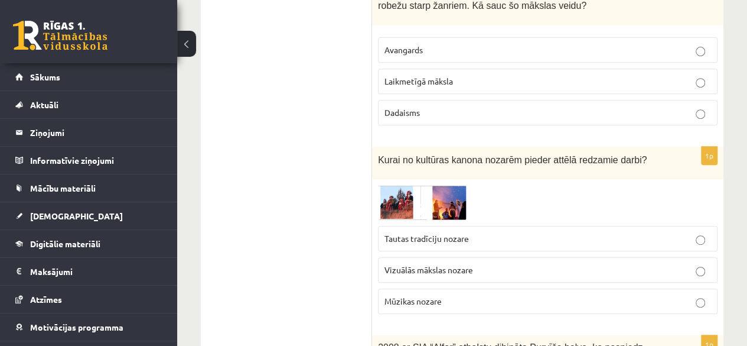
scroll to position [4736, 0]
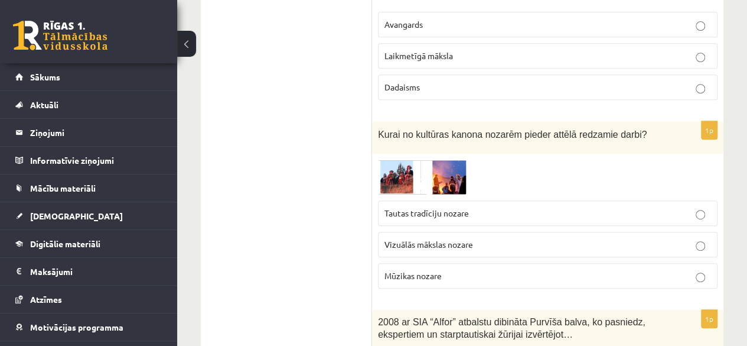
click at [428, 207] on span "Tautas tradīciju nozare" at bounding box center [427, 212] width 84 height 11
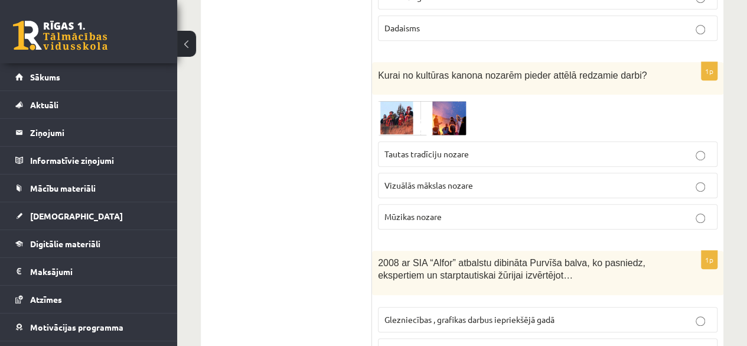
scroll to position [4913, 0]
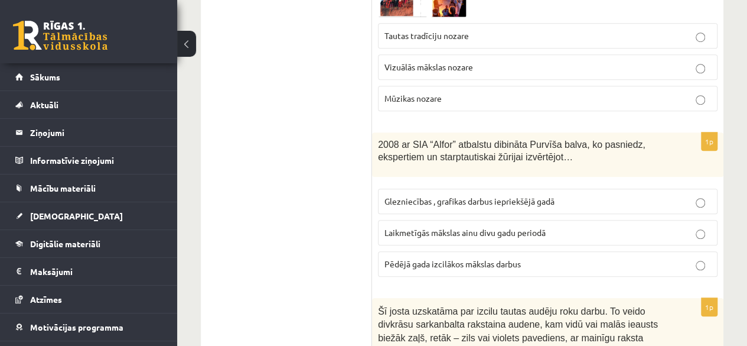
click at [438, 195] on p "Glezniecības , grafikas darbus iepriekšējā gadā" at bounding box center [548, 201] width 327 height 12
click at [390, 258] on span "Pēdējā gada izcilākos mākslas darbus" at bounding box center [453, 263] width 136 height 11
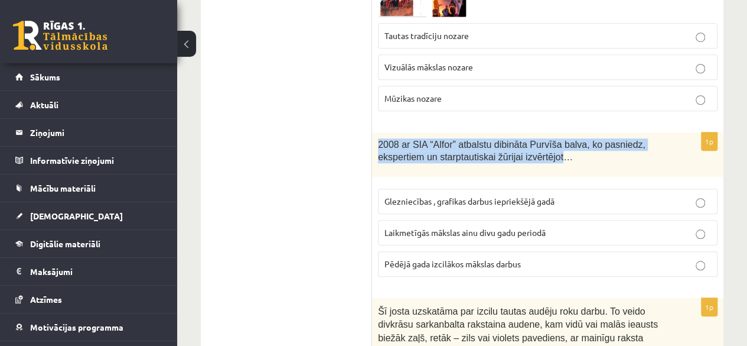
drag, startPoint x: 378, startPoint y: 58, endPoint x: 549, endPoint y: 73, distance: 172.5
click at [549, 132] on div "2008 ar SIA “Alfor” atbalstu dibināta Purvīša balva, ko pasniedz, ekspertiem un…" at bounding box center [548, 154] width 352 height 44
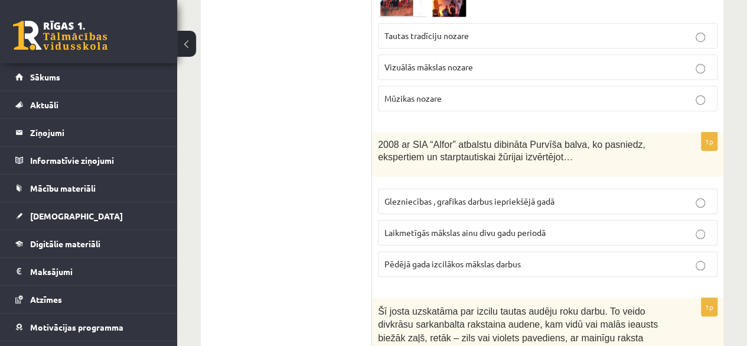
click at [507, 227] on span "Laikmetīgās mākslas ainu divu gadu periodā" at bounding box center [465, 232] width 161 height 11
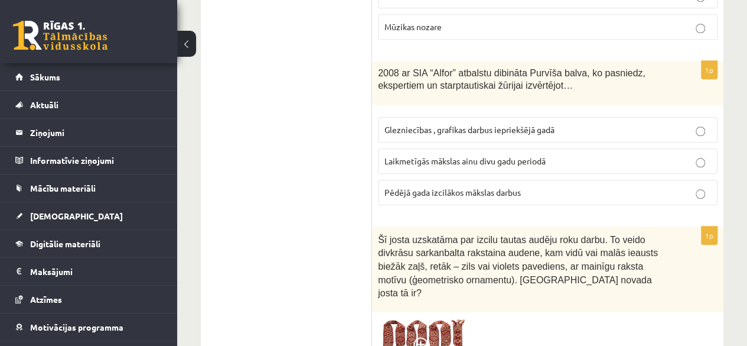
scroll to position [5031, 0]
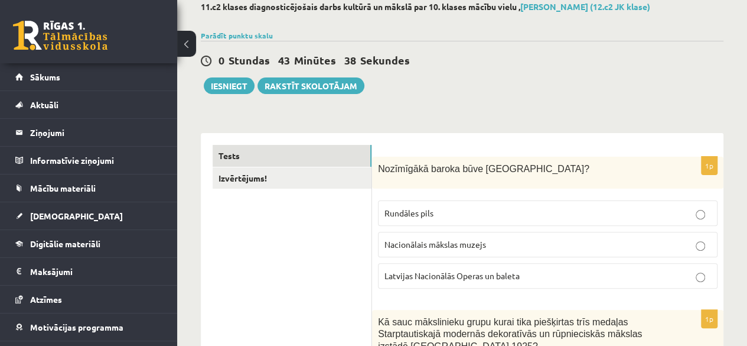
scroll to position [0, 0]
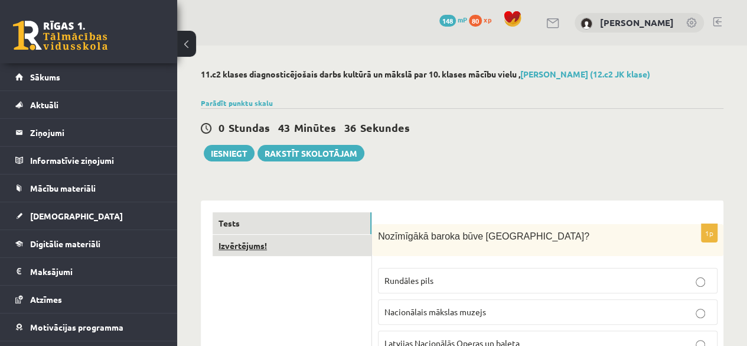
click at [250, 246] on link "Izvērtējums!" at bounding box center [292, 246] width 159 height 22
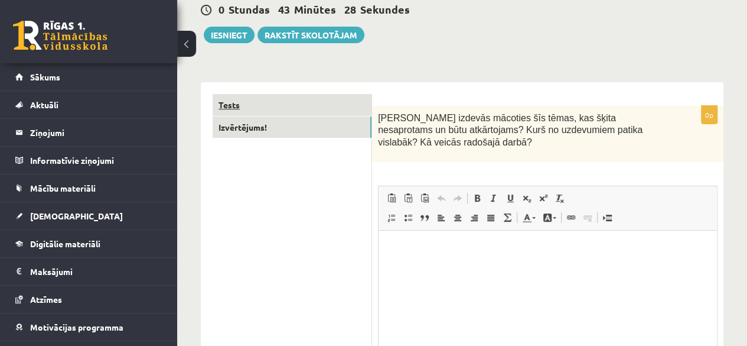
click at [324, 103] on link "Tests" at bounding box center [292, 105] width 159 height 22
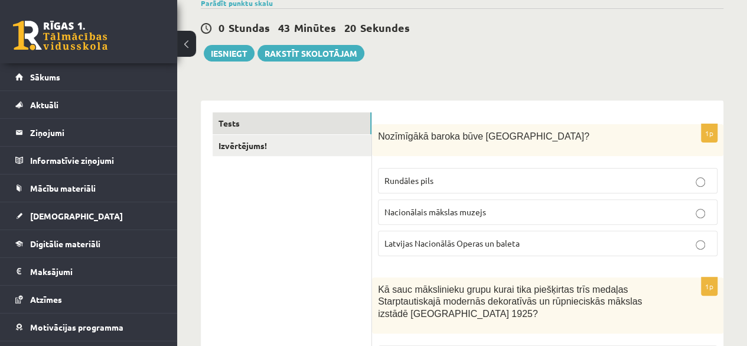
scroll to position [118, 0]
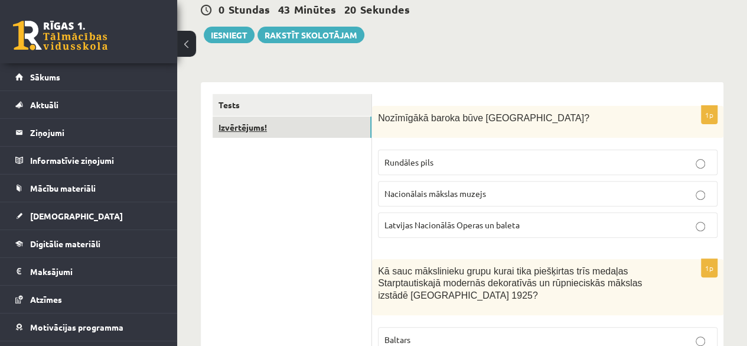
click at [325, 125] on link "Izvērtējums!" at bounding box center [292, 127] width 159 height 22
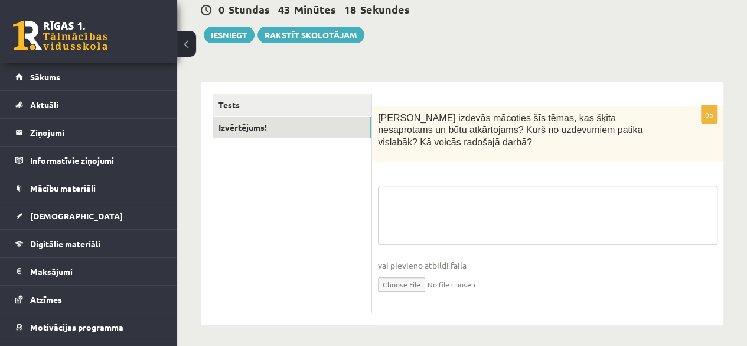
click at [414, 203] on textarea at bounding box center [548, 215] width 340 height 59
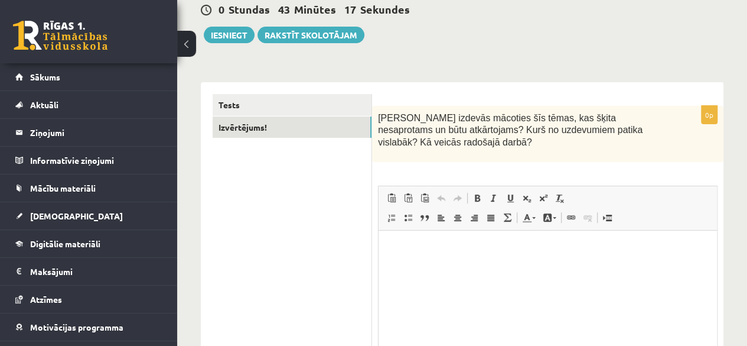
scroll to position [0, 0]
click at [405, 259] on html at bounding box center [548, 248] width 339 height 36
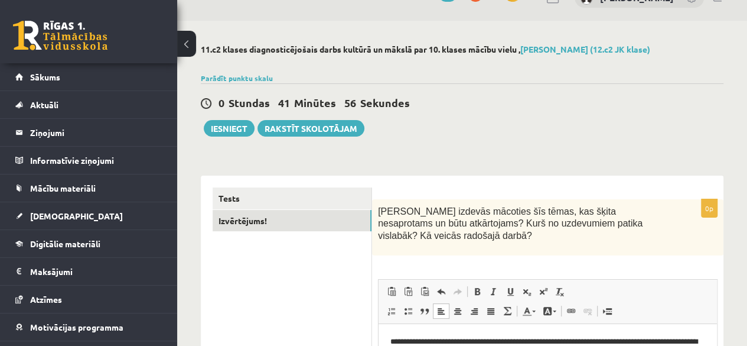
scroll to position [2, 0]
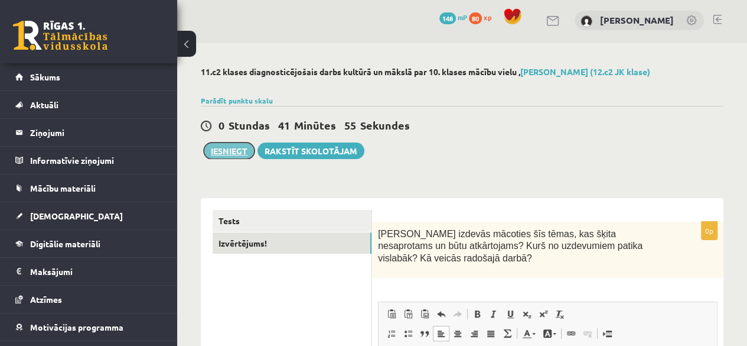
click at [211, 151] on button "Iesniegt" at bounding box center [229, 150] width 51 height 17
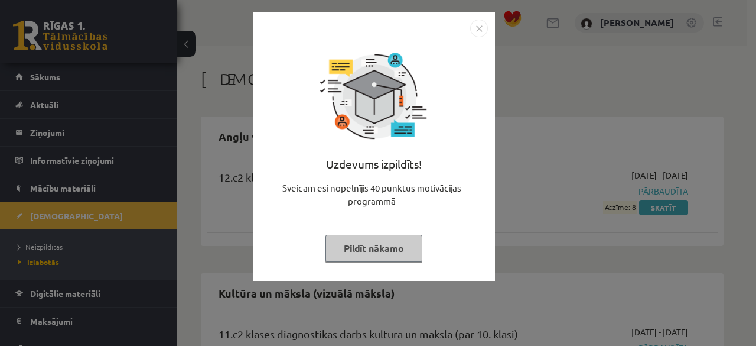
click at [479, 31] on img "Close" at bounding box center [479, 28] width 18 height 18
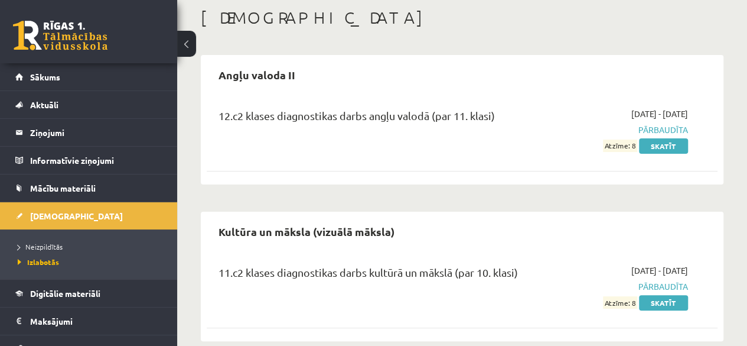
scroll to position [79, 0]
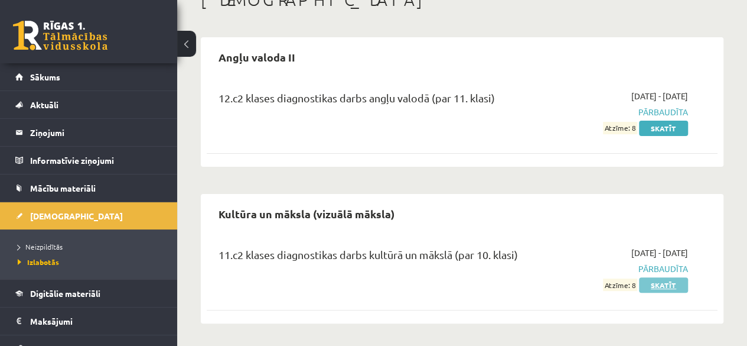
click at [659, 284] on link "Skatīt" at bounding box center [663, 284] width 49 height 15
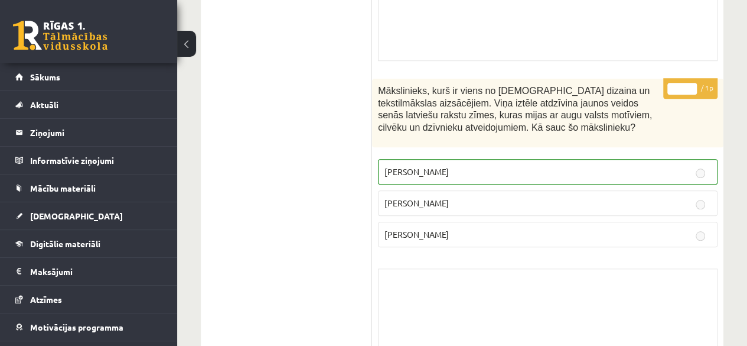
scroll to position [7194, 0]
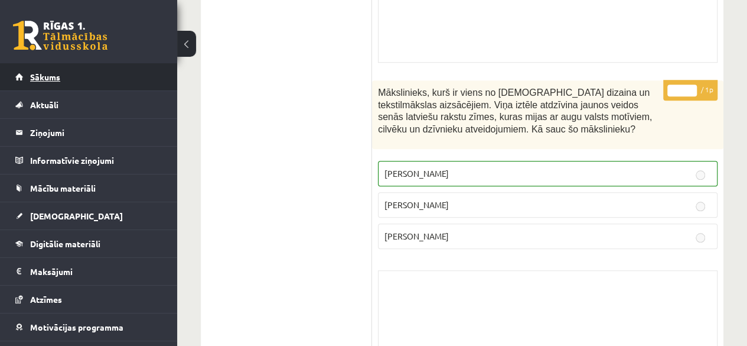
click at [47, 78] on span "Sākums" at bounding box center [45, 76] width 30 height 11
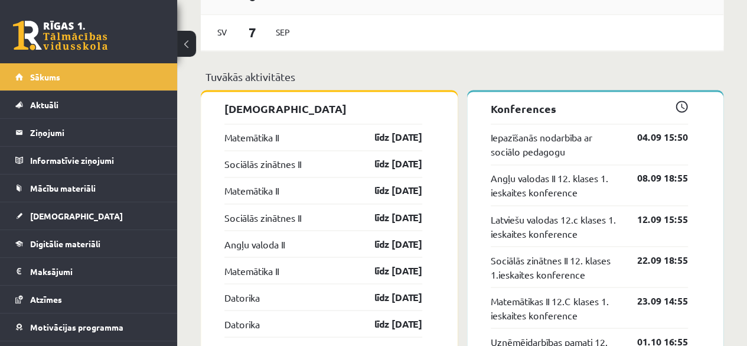
scroll to position [886, 0]
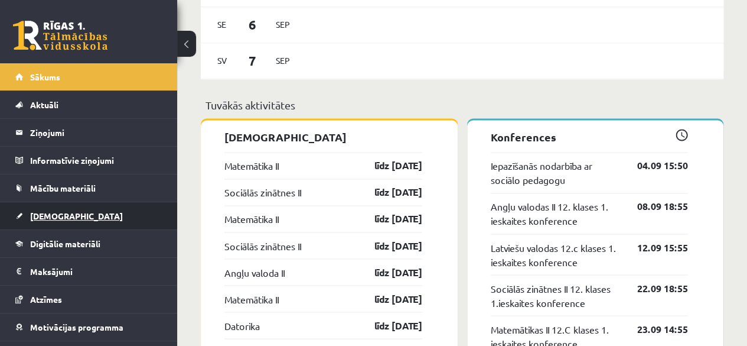
click at [60, 212] on span "[DEMOGRAPHIC_DATA]" at bounding box center [76, 215] width 93 height 11
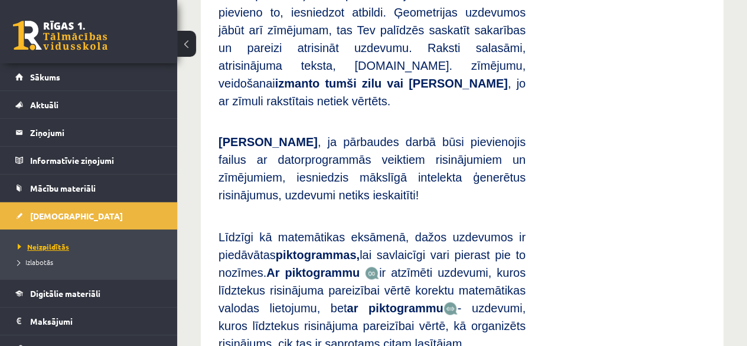
click at [53, 245] on span "Neizpildītās" at bounding box center [43, 246] width 51 height 9
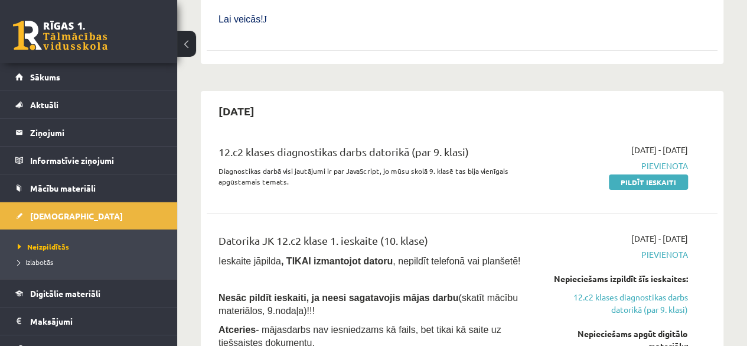
scroll to position [2009, 0]
